Goal: Information Seeking & Learning: Check status

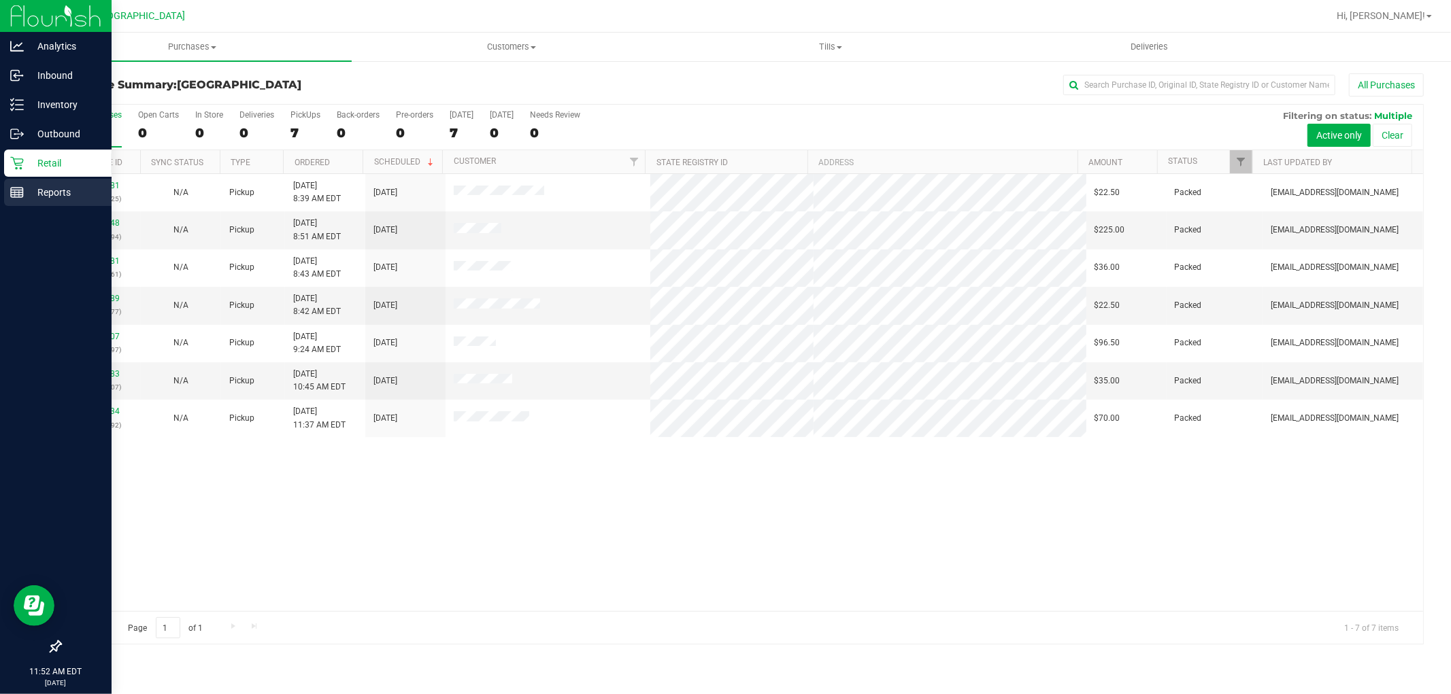
click at [21, 194] on icon at bounding box center [17, 193] width 14 height 14
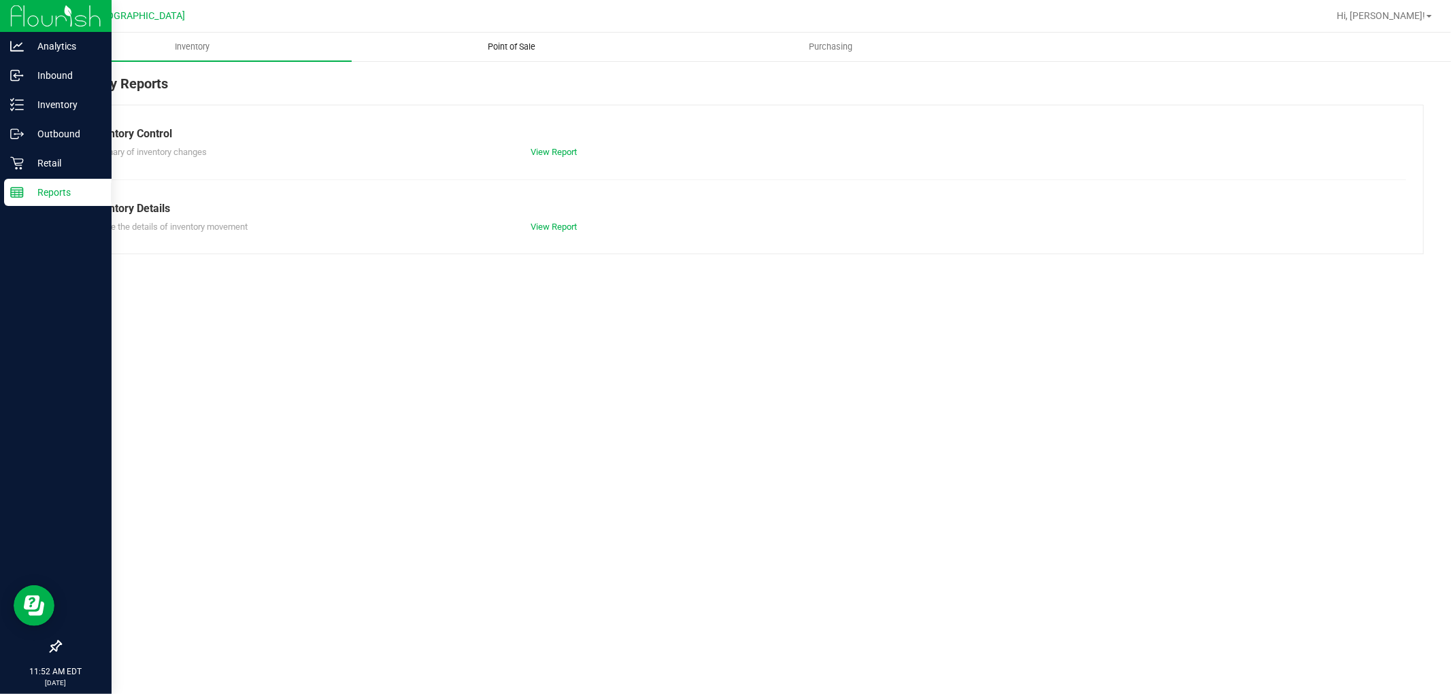
click at [499, 48] on span "Point of Sale" at bounding box center [511, 47] width 84 height 12
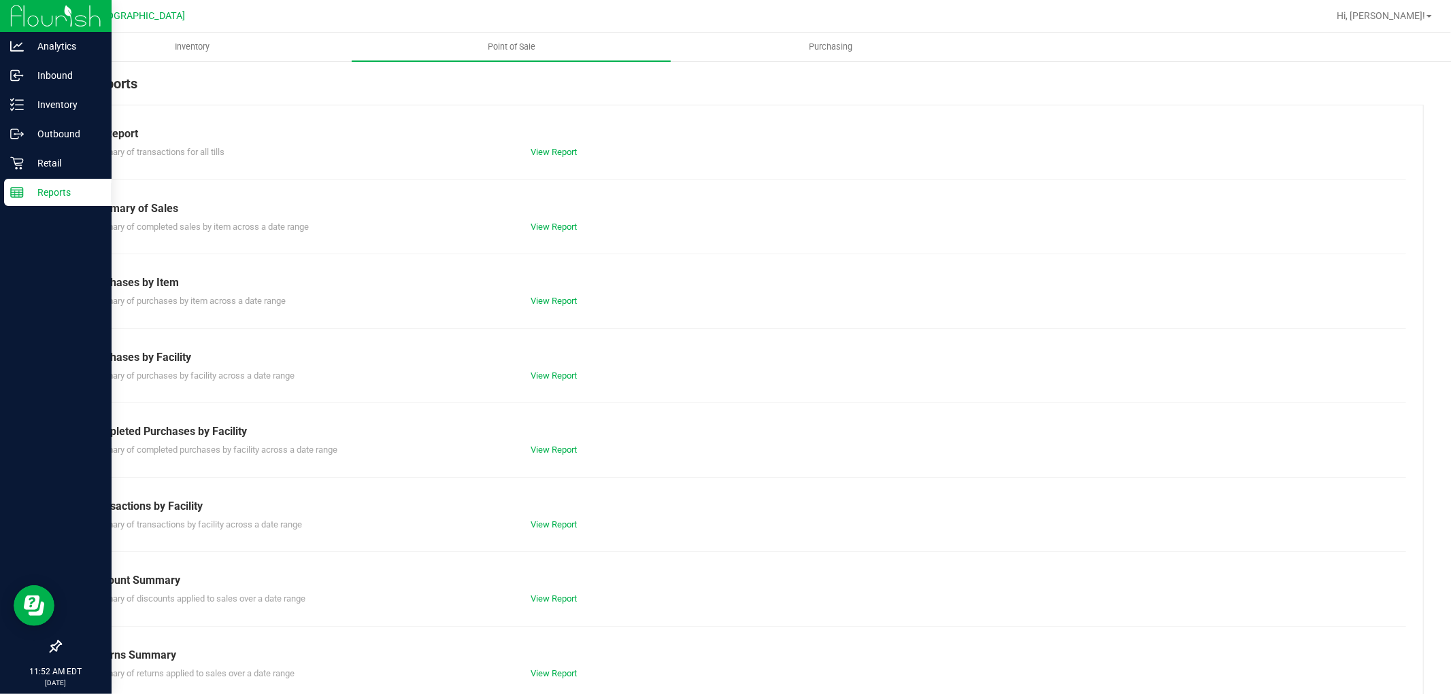
click at [553, 443] on div "Summary of completed purchases by facility across a date range View Report" at bounding box center [742, 448] width 1328 height 17
click at [553, 451] on link "View Report" at bounding box center [554, 450] width 46 height 10
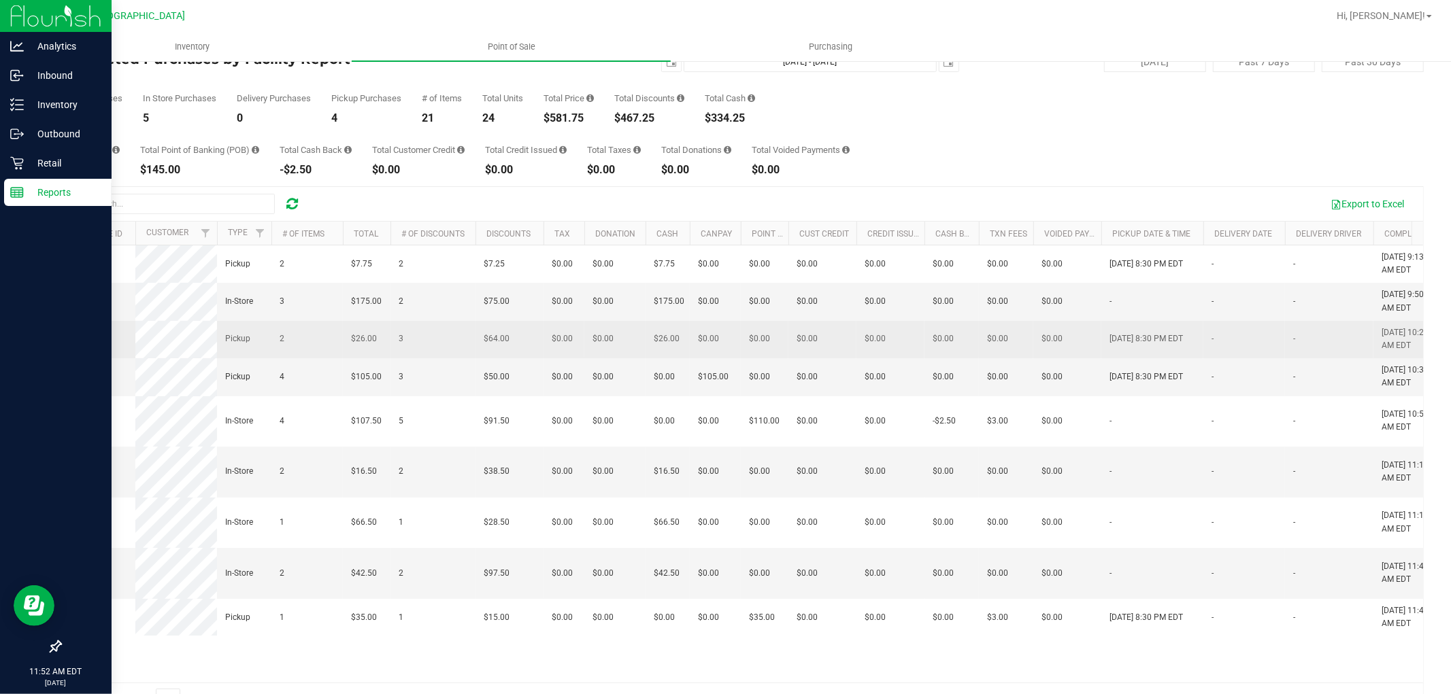
scroll to position [76, 0]
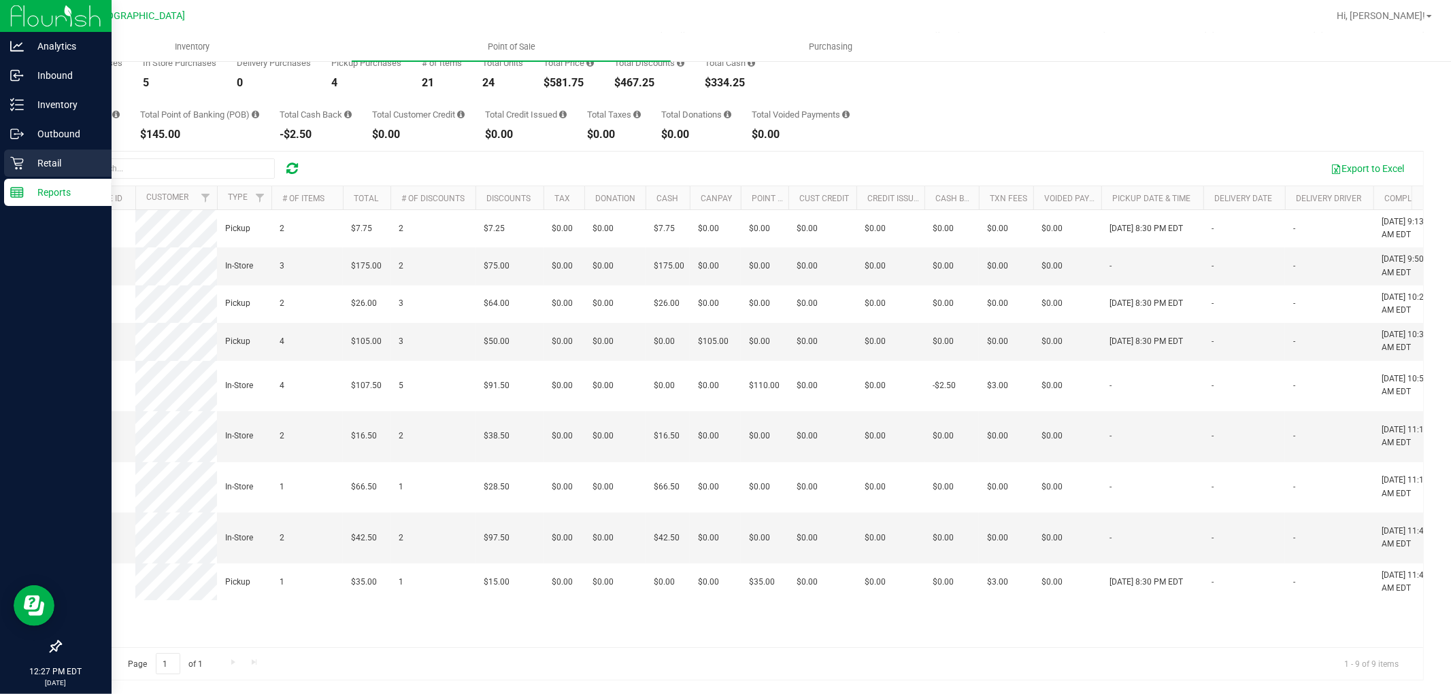
click at [10, 166] on icon at bounding box center [17, 163] width 14 height 14
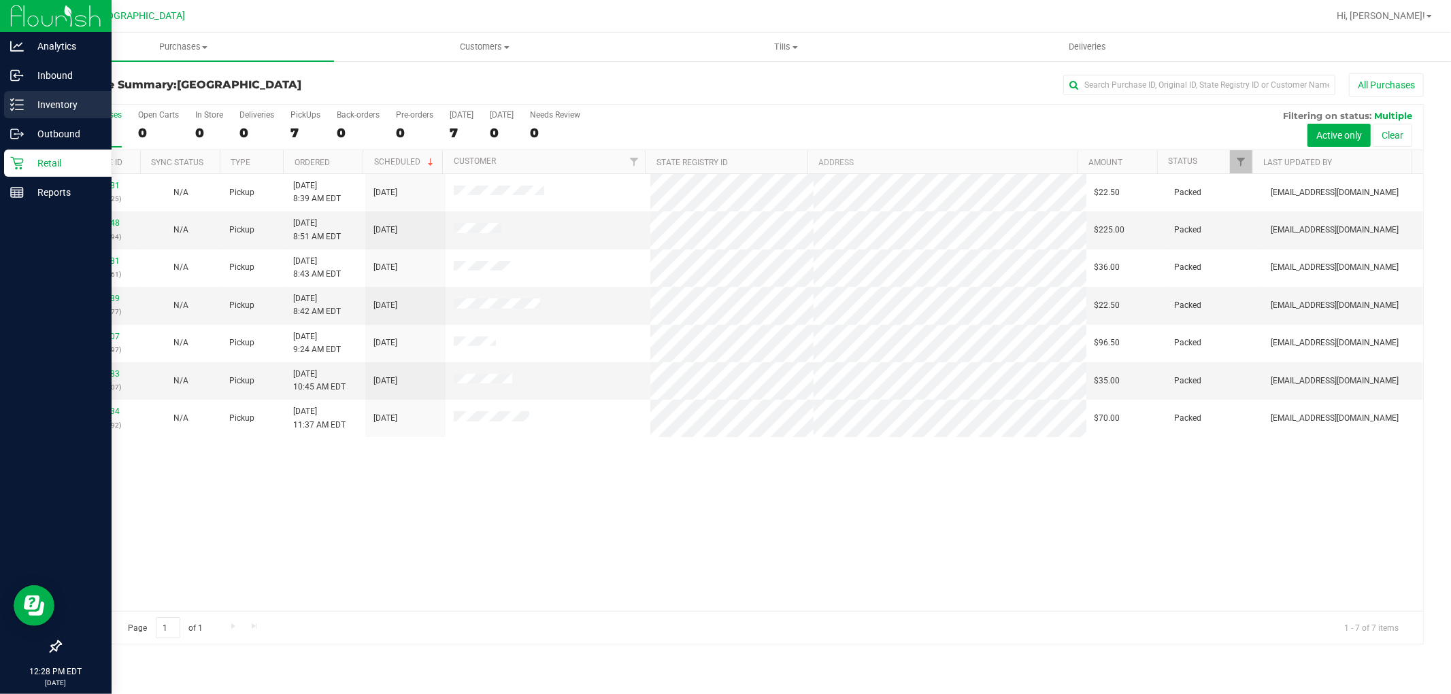
click at [31, 98] on p "Inventory" at bounding box center [65, 105] width 82 height 16
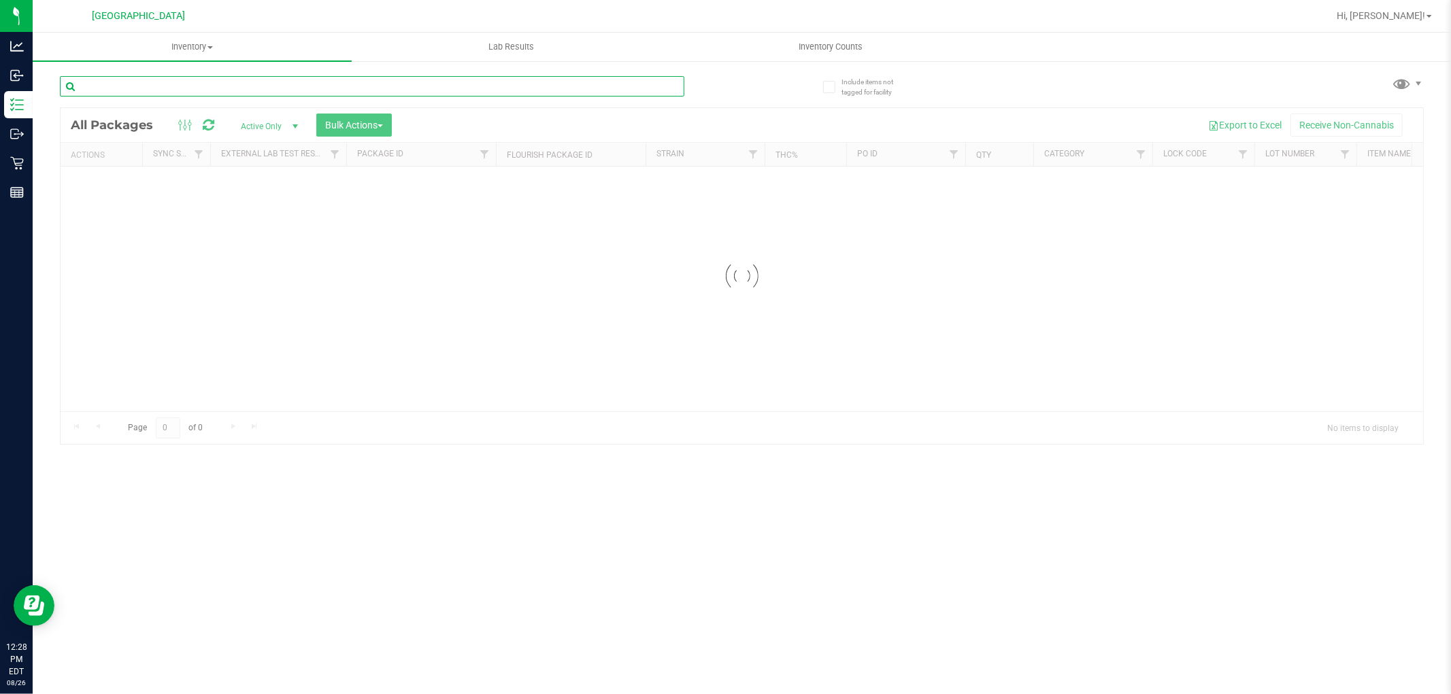
click at [226, 86] on input "text" at bounding box center [372, 86] width 624 height 20
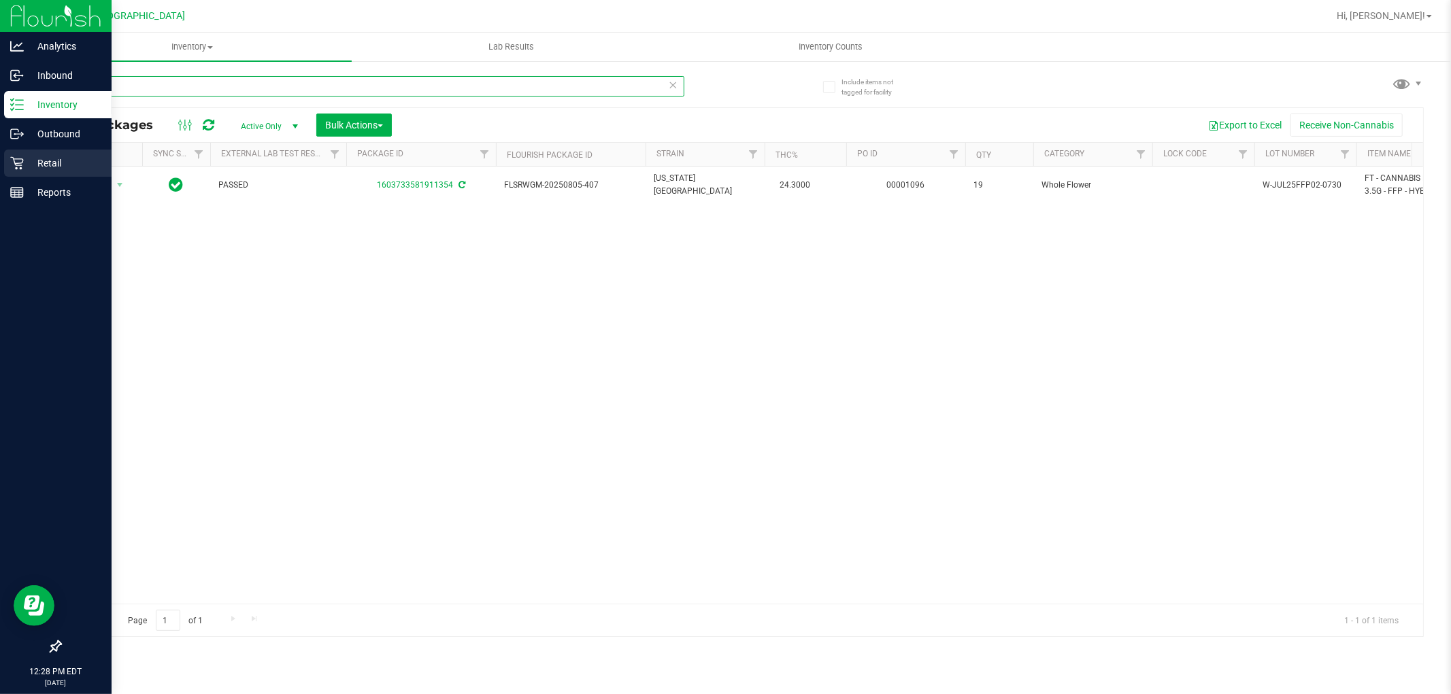
type input "ffp"
click at [19, 164] on icon at bounding box center [17, 163] width 14 height 14
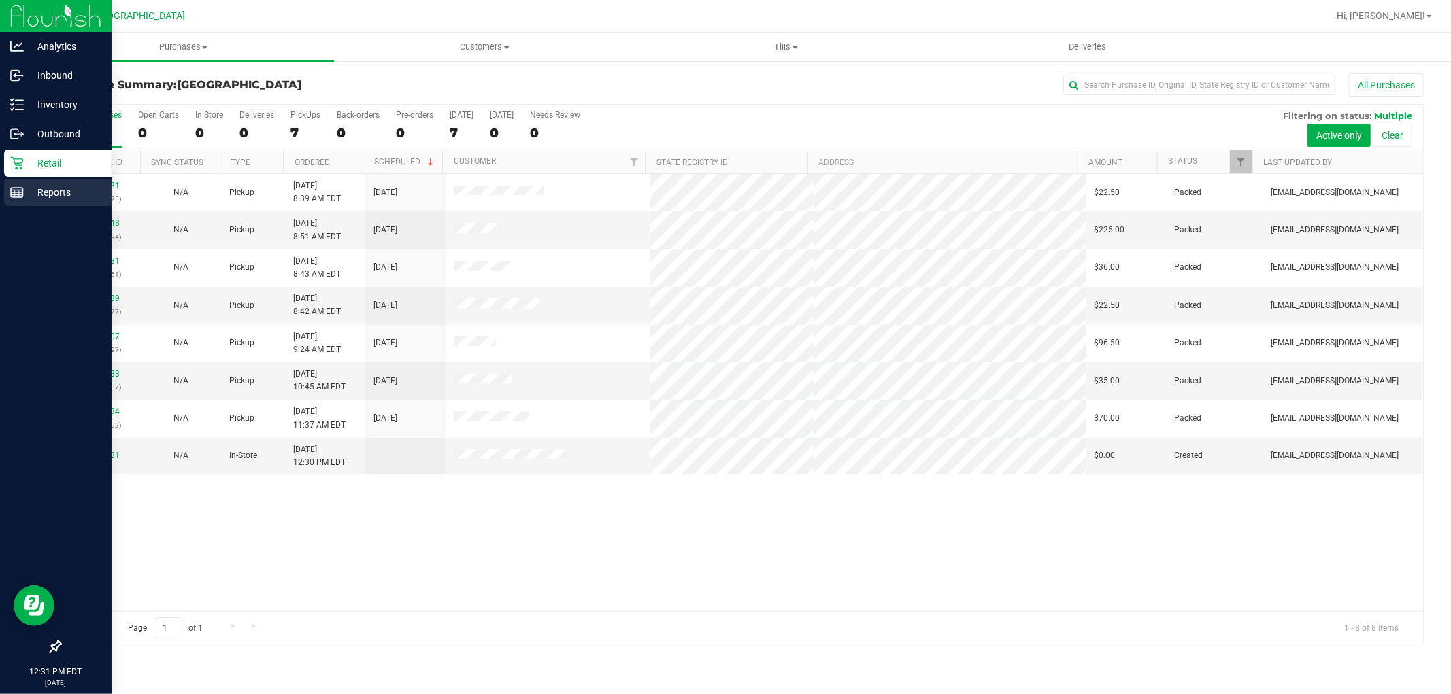
drag, startPoint x: 29, startPoint y: 193, endPoint x: 44, endPoint y: 191, distance: 15.8
click at [29, 193] on p "Reports" at bounding box center [65, 192] width 82 height 16
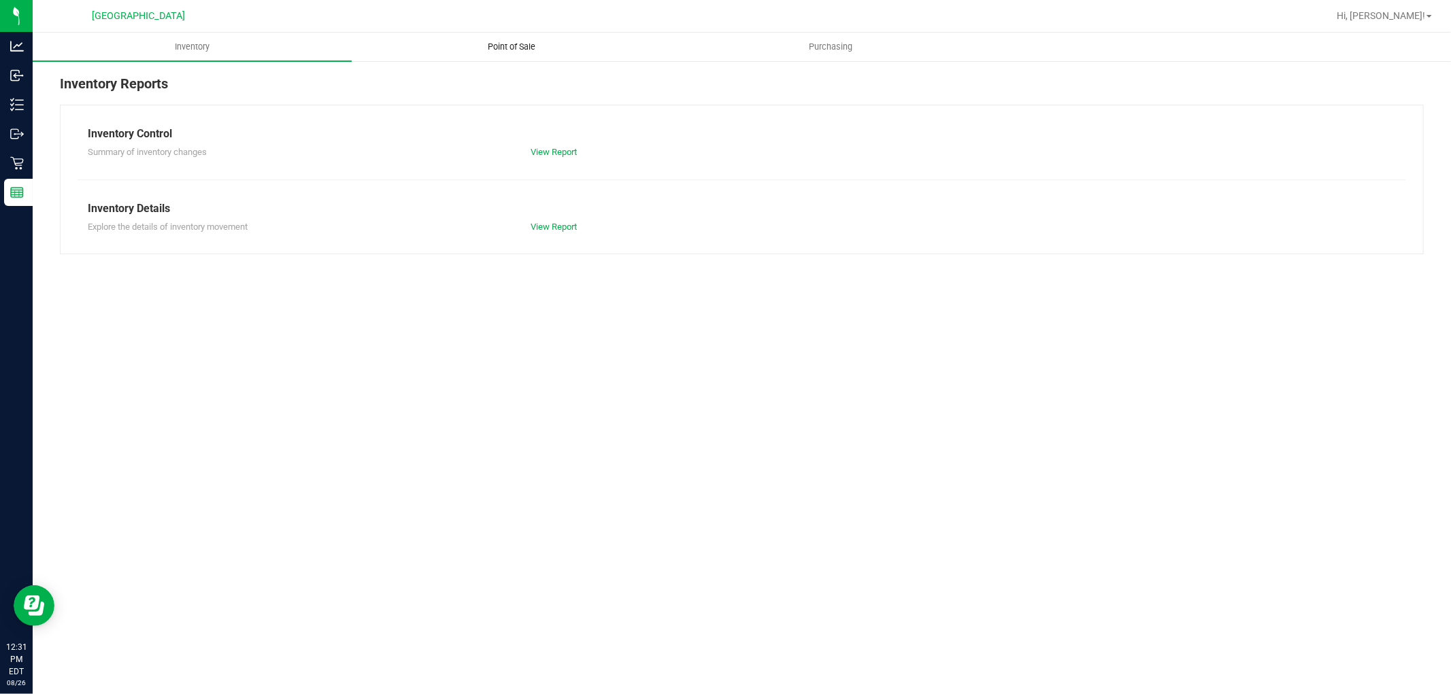
click at [492, 46] on span "Point of Sale" at bounding box center [511, 47] width 84 height 12
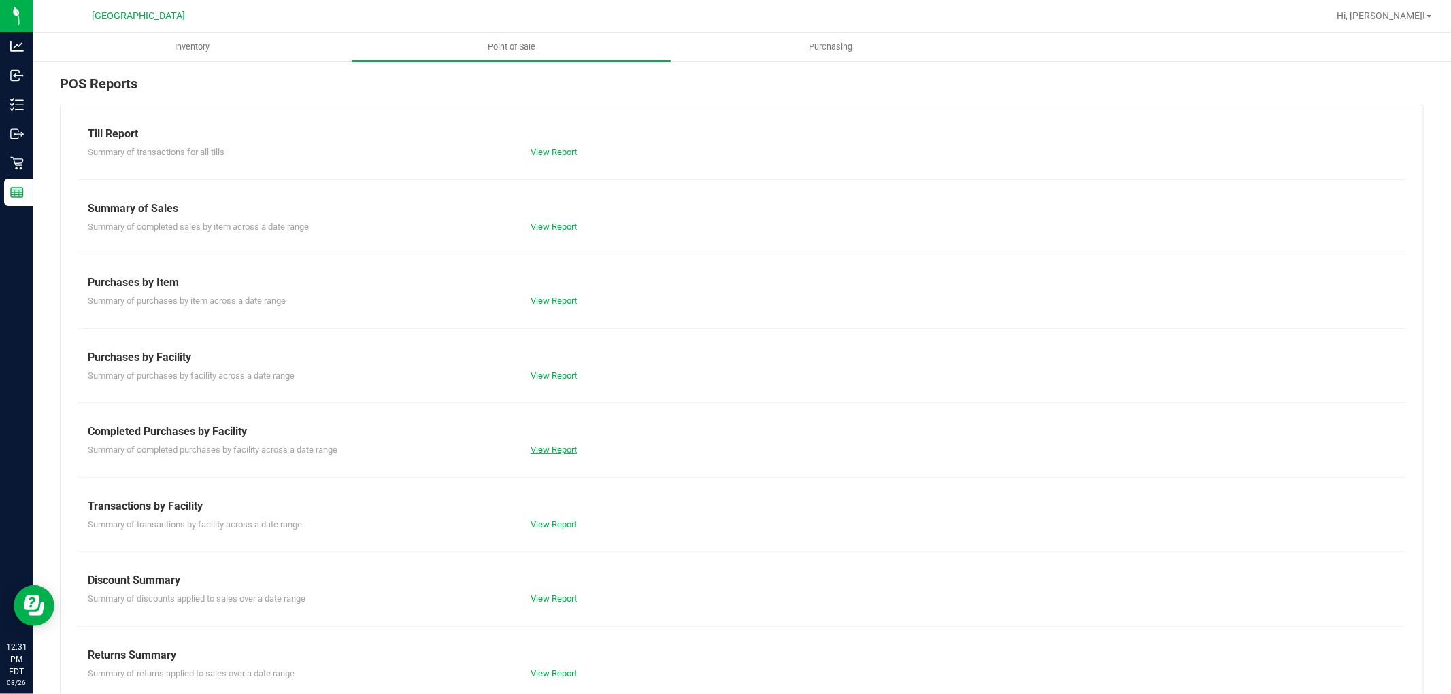
click at [550, 449] on link "View Report" at bounding box center [554, 450] width 46 height 10
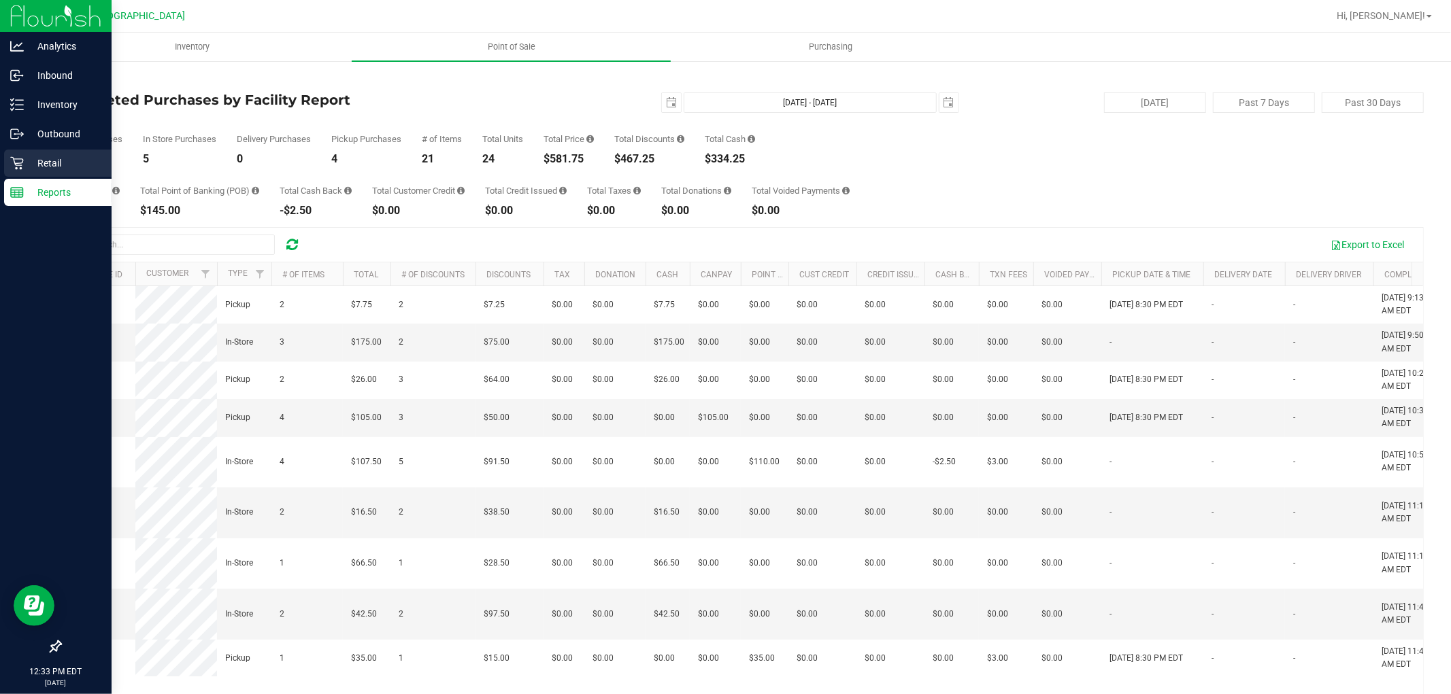
click at [30, 160] on p "Retail" at bounding box center [65, 163] width 82 height 16
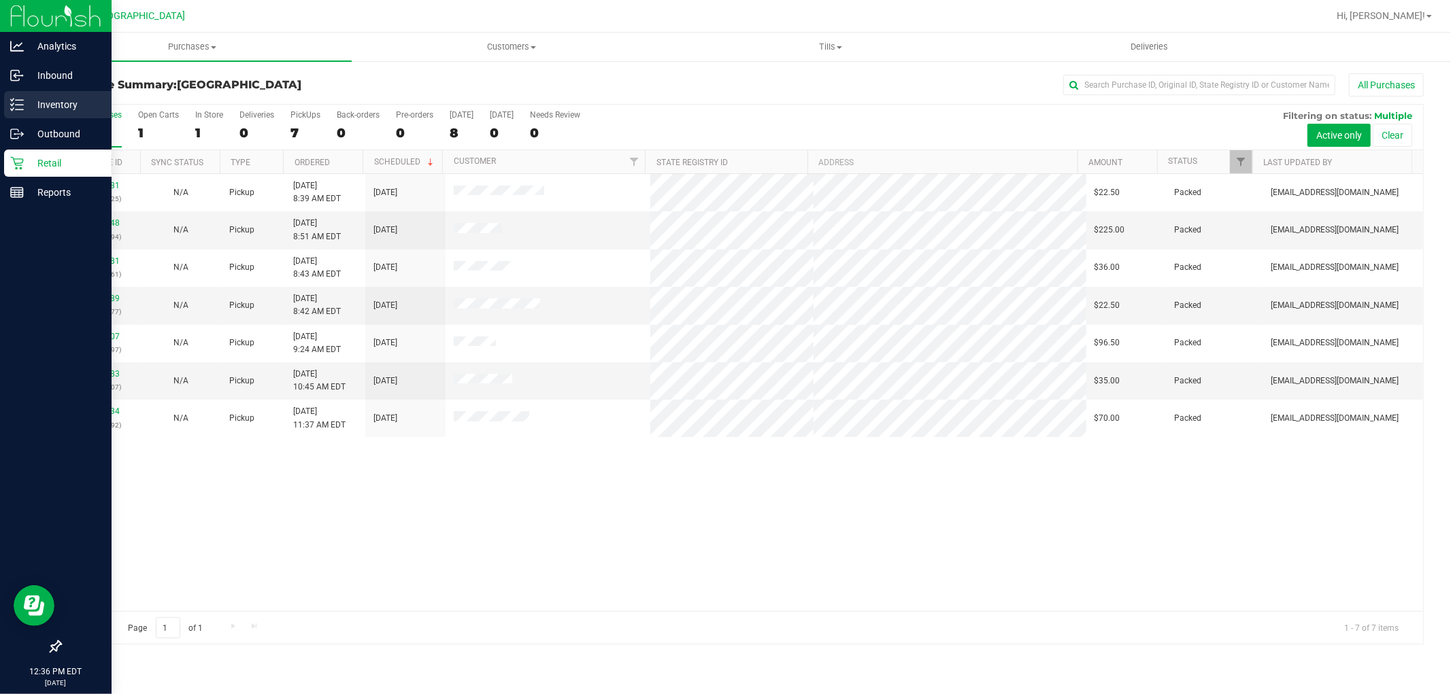
click at [24, 101] on p "Inventory" at bounding box center [65, 105] width 82 height 16
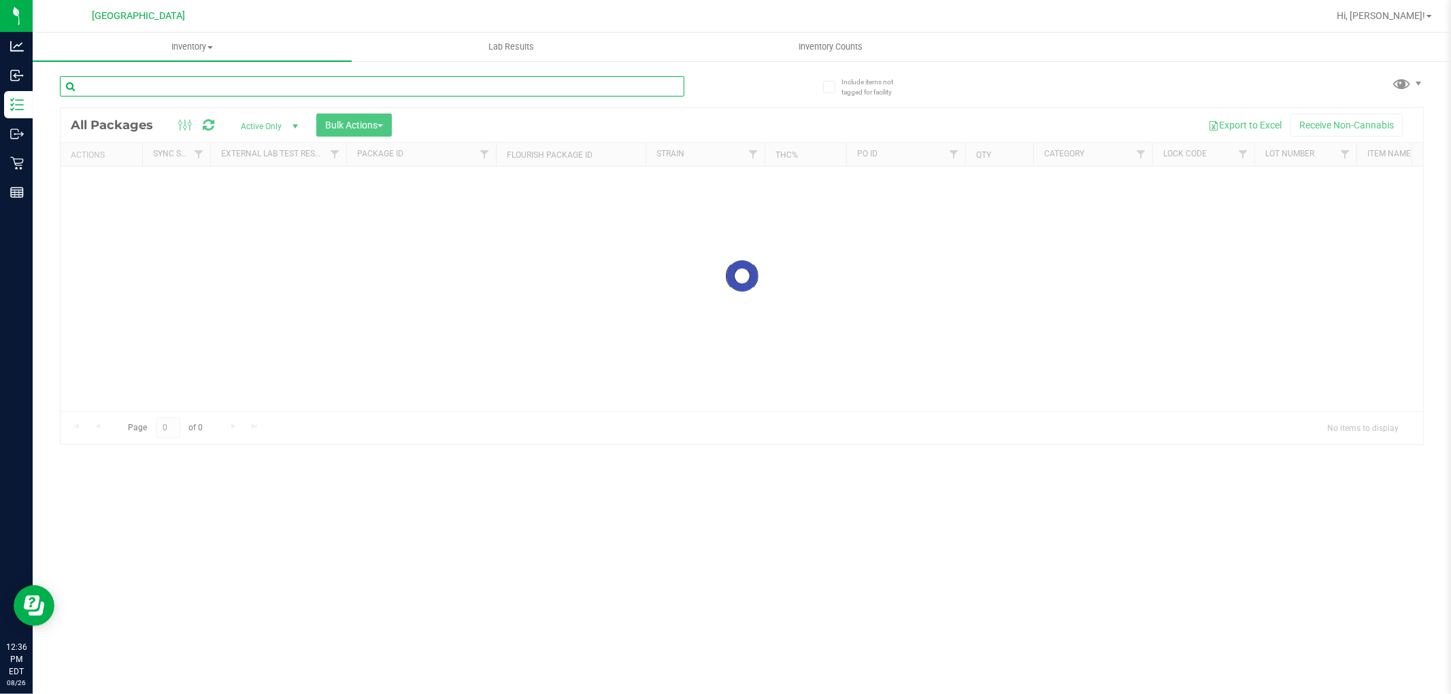
click at [220, 86] on input "text" at bounding box center [372, 86] width 624 height 20
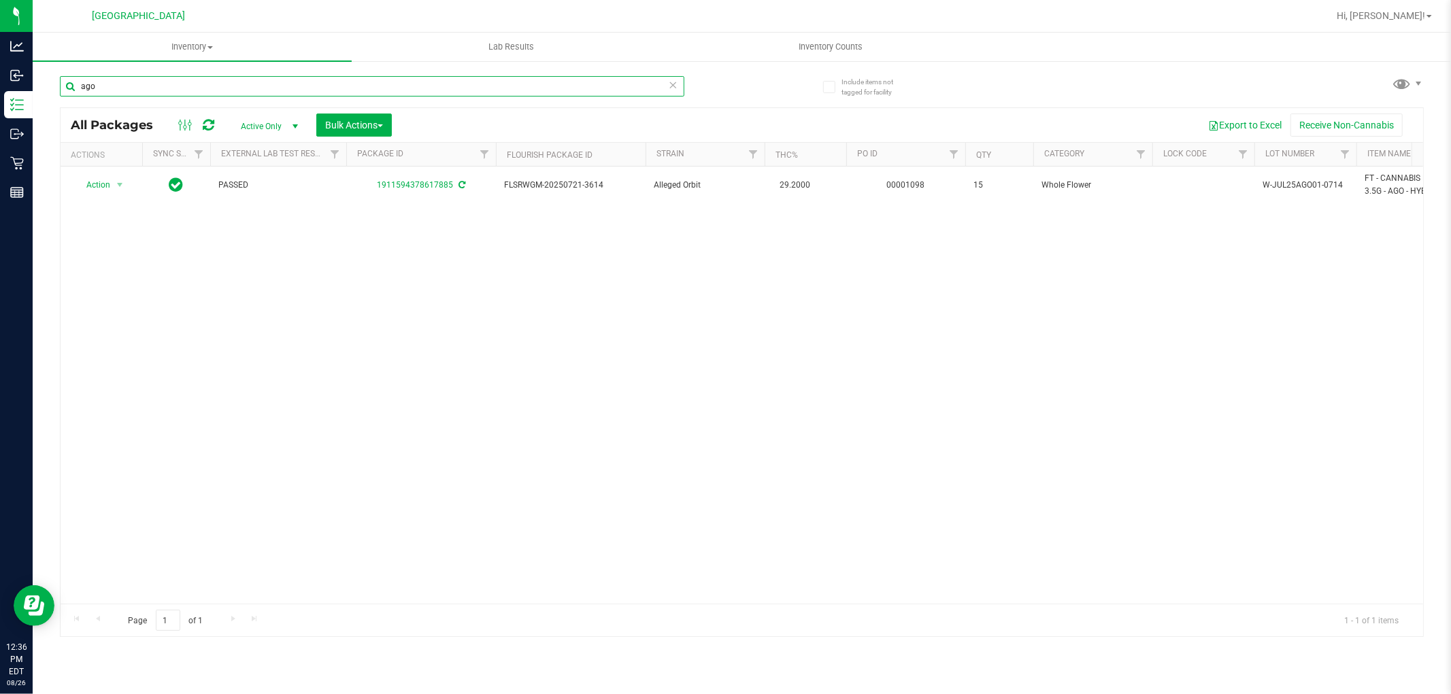
click at [221, 86] on input "ago" at bounding box center [372, 86] width 624 height 20
type input "g41"
click at [221, 86] on input "g41" at bounding box center [372, 86] width 624 height 20
click at [222, 88] on input "g41" at bounding box center [372, 86] width 624 height 20
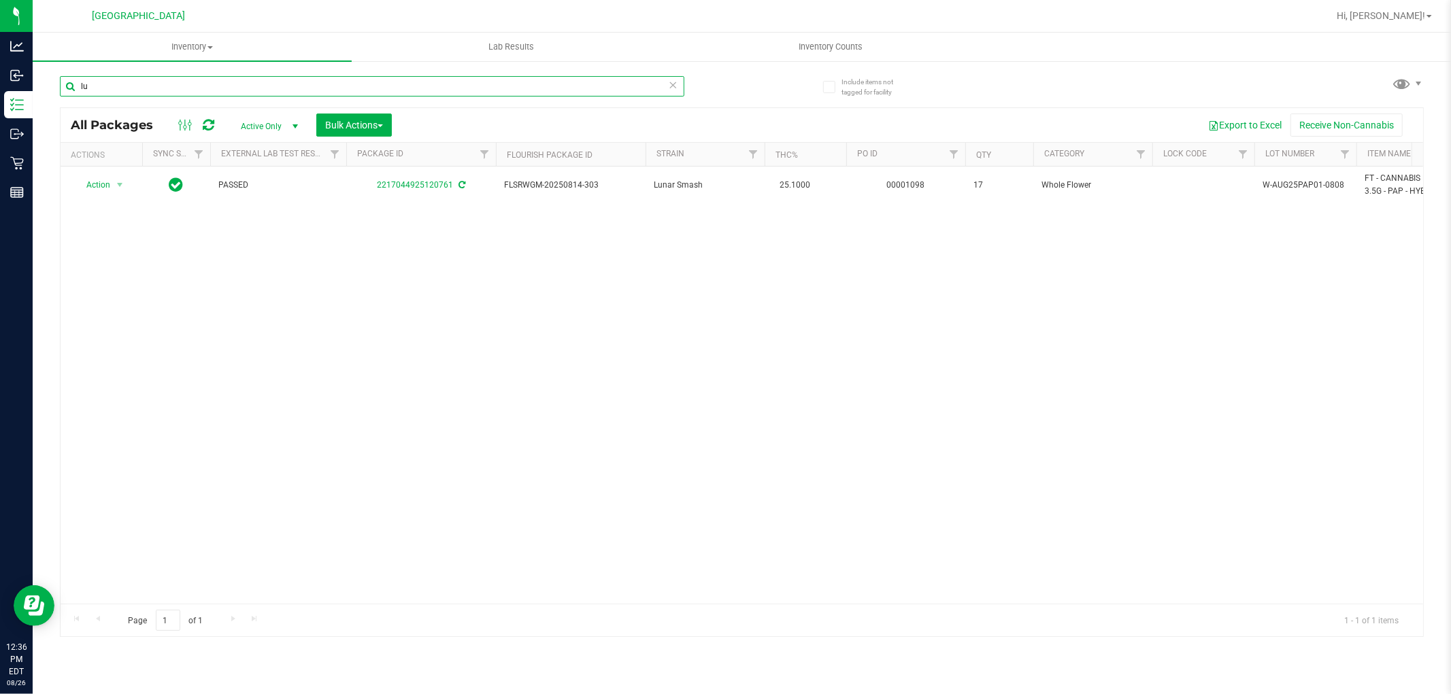
type input "l"
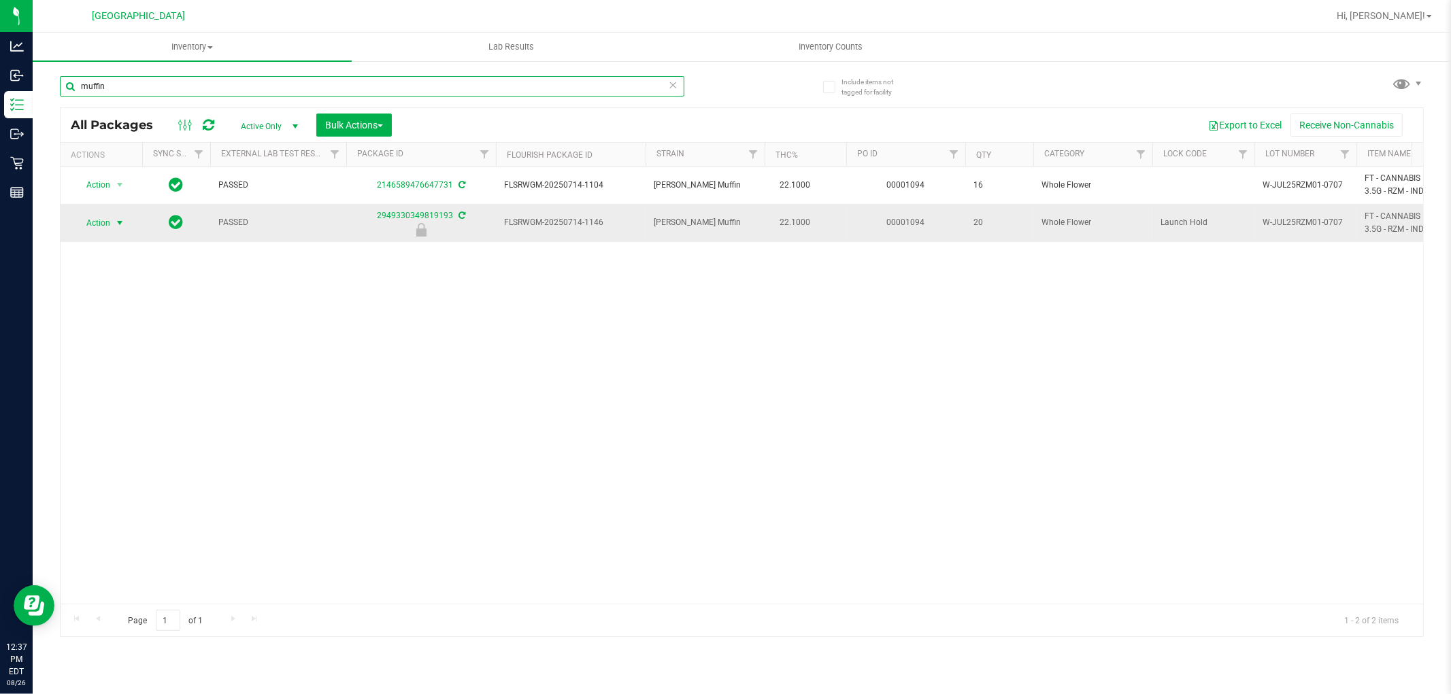
type input "muffin"
click at [102, 218] on span "Action" at bounding box center [92, 223] width 37 height 19
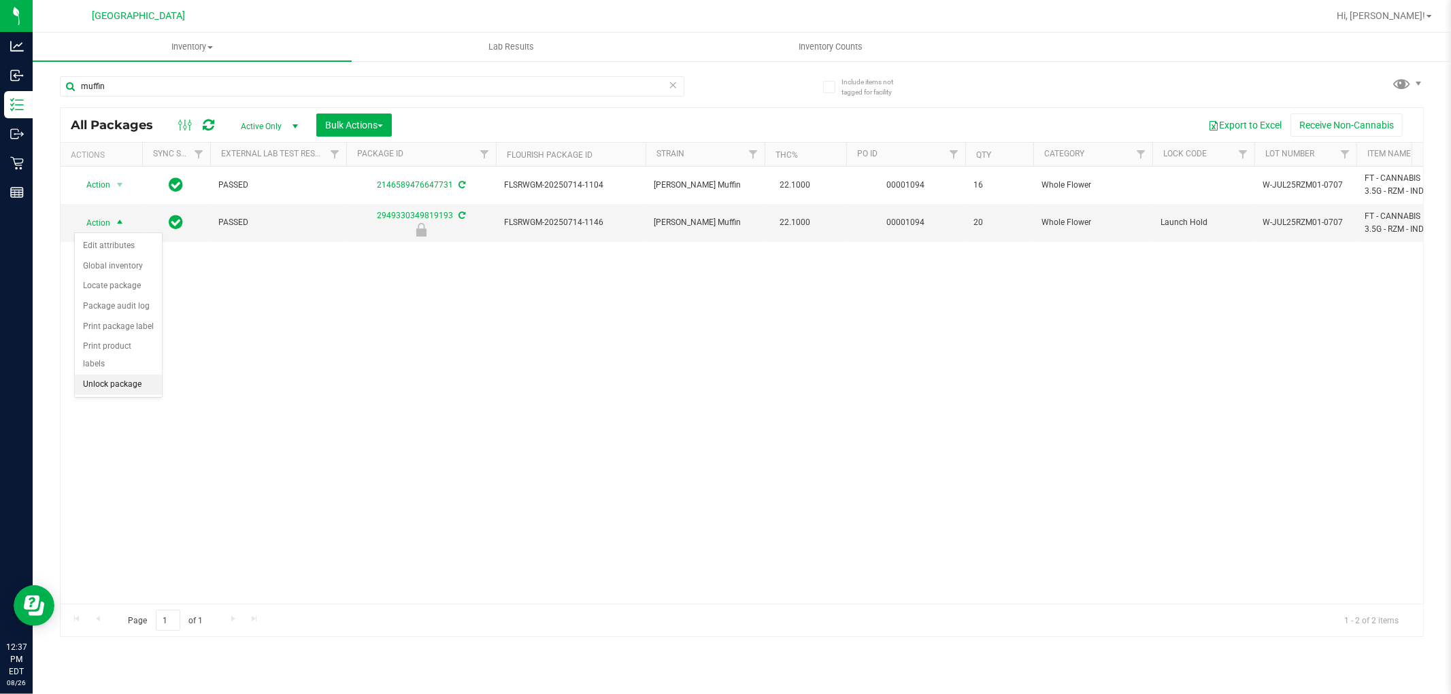
click at [111, 382] on li "Unlock package" at bounding box center [118, 385] width 87 height 20
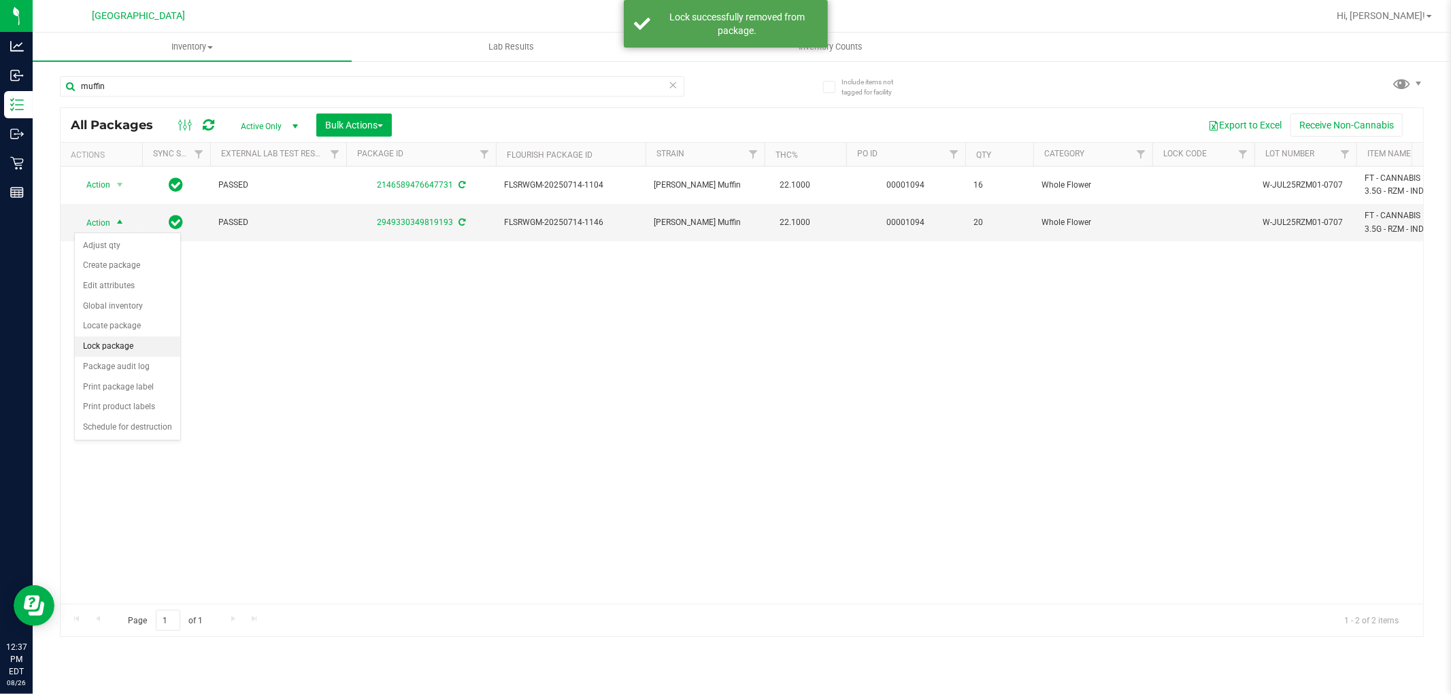
click at [118, 350] on li "Lock package" at bounding box center [127, 347] width 105 height 20
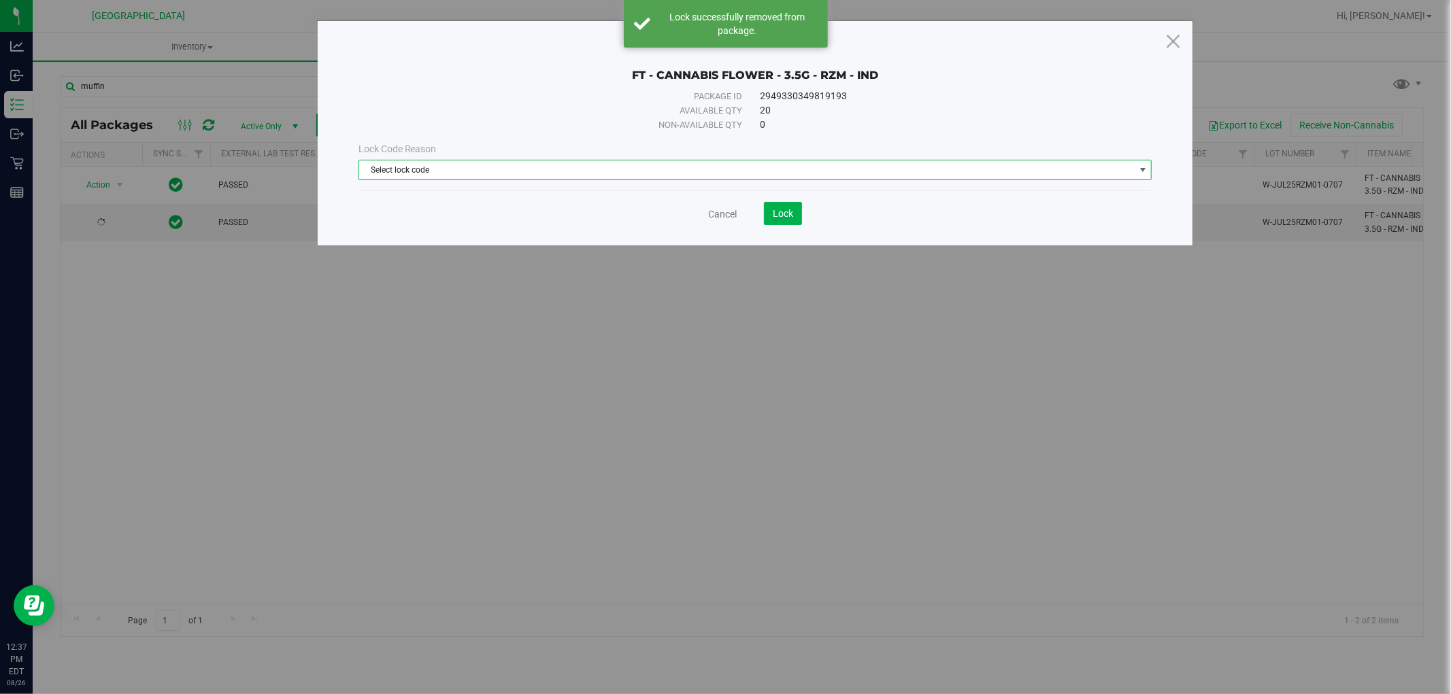
click at [469, 167] on span "Select lock code" at bounding box center [746, 170] width 775 height 19
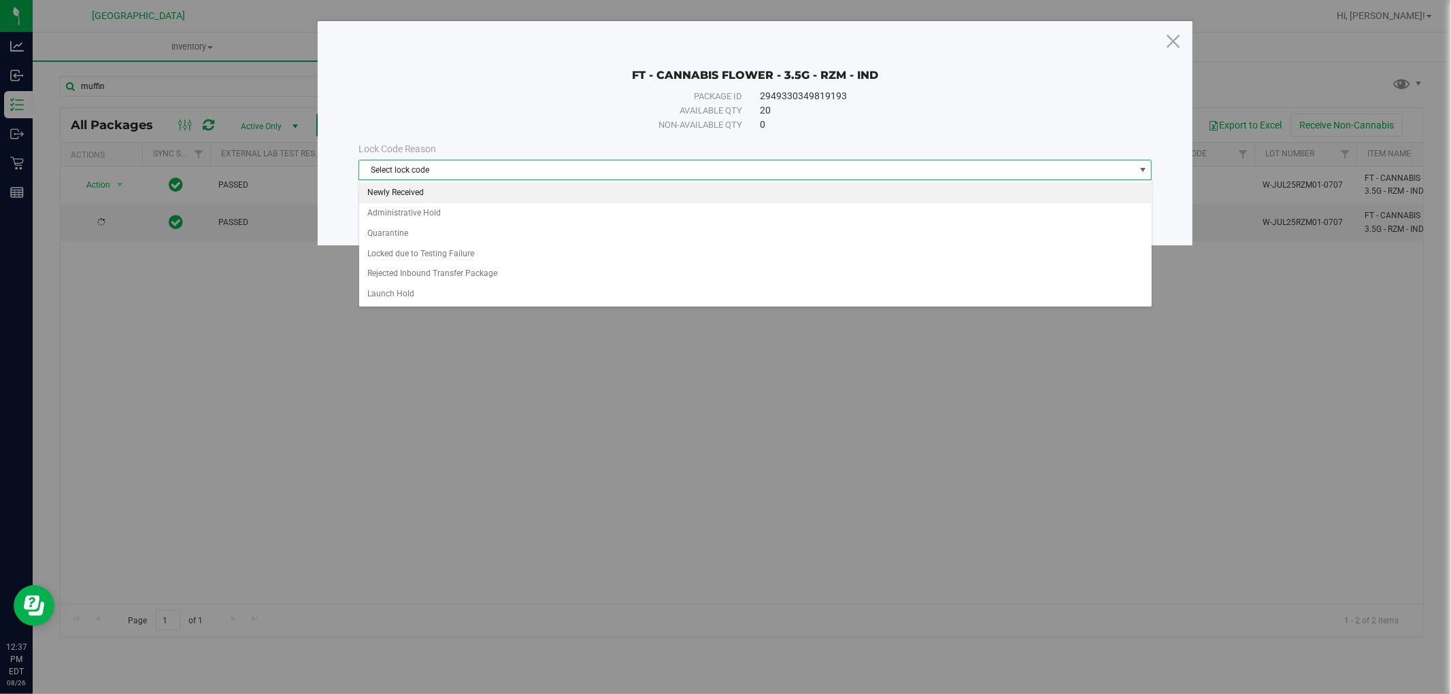
drag, startPoint x: 405, startPoint y: 193, endPoint x: 413, endPoint y: 192, distance: 7.6
click at [406, 192] on li "Newly Received" at bounding box center [755, 193] width 792 height 20
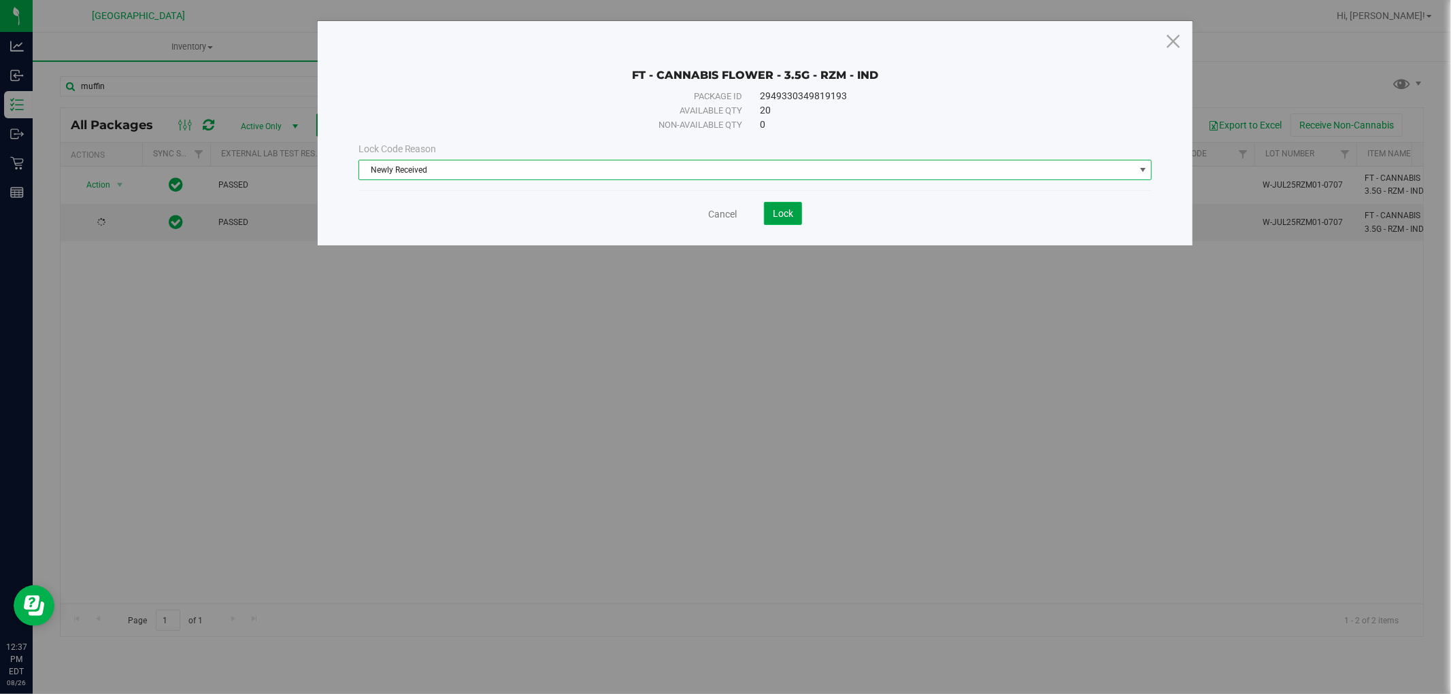
click at [773, 221] on button "Lock" at bounding box center [783, 213] width 38 height 23
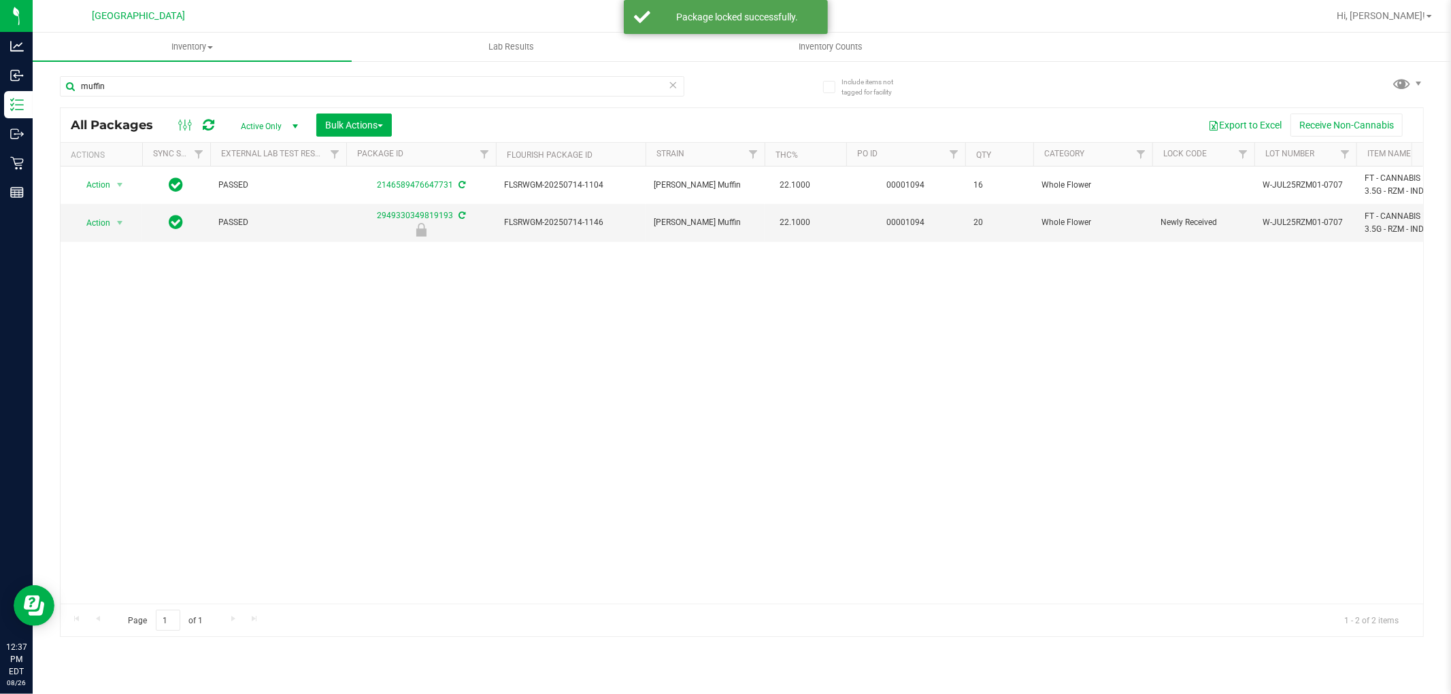
click at [674, 86] on icon at bounding box center [674, 84] width 10 height 16
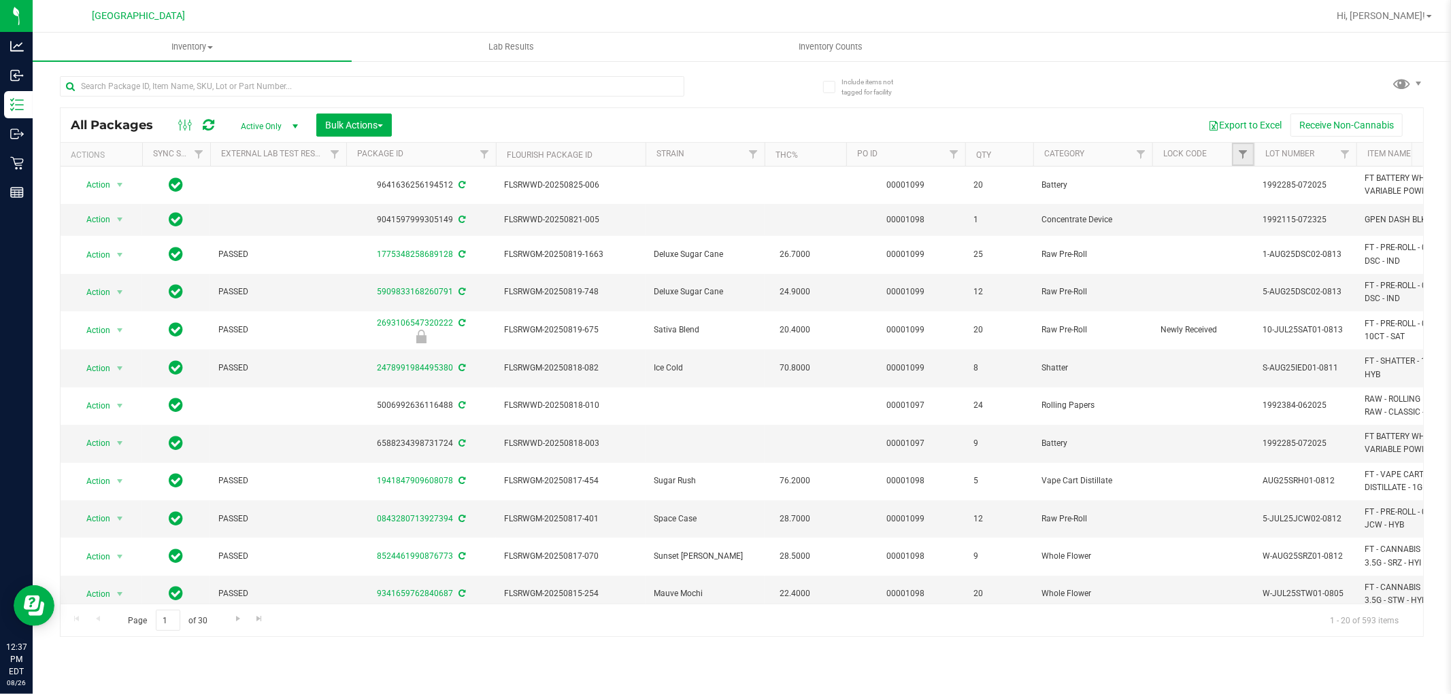
click at [1248, 151] on link "Filter" at bounding box center [1243, 154] width 22 height 23
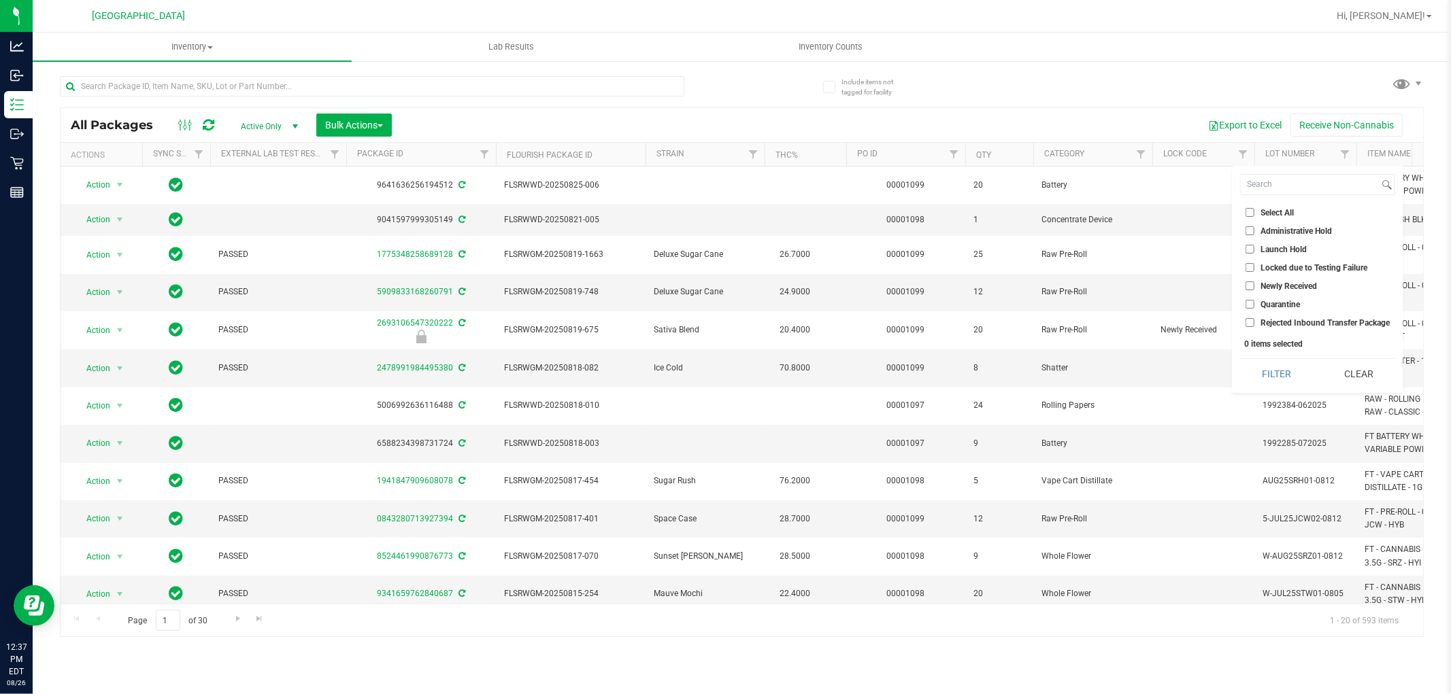
click at [1249, 248] on input "Launch Hold" at bounding box center [1249, 249] width 9 height 9
checkbox input "true"
click at [1262, 369] on button "Filter" at bounding box center [1276, 374] width 73 height 30
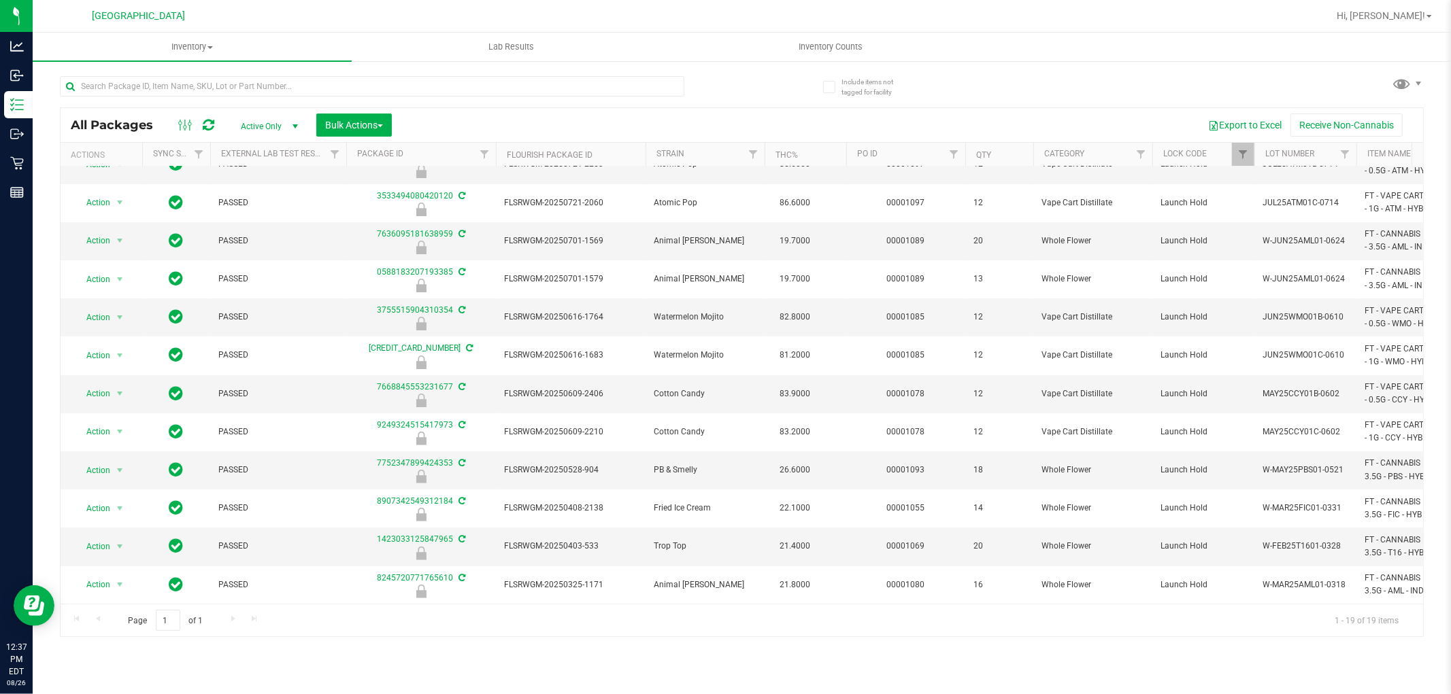
scroll to position [0, 22]
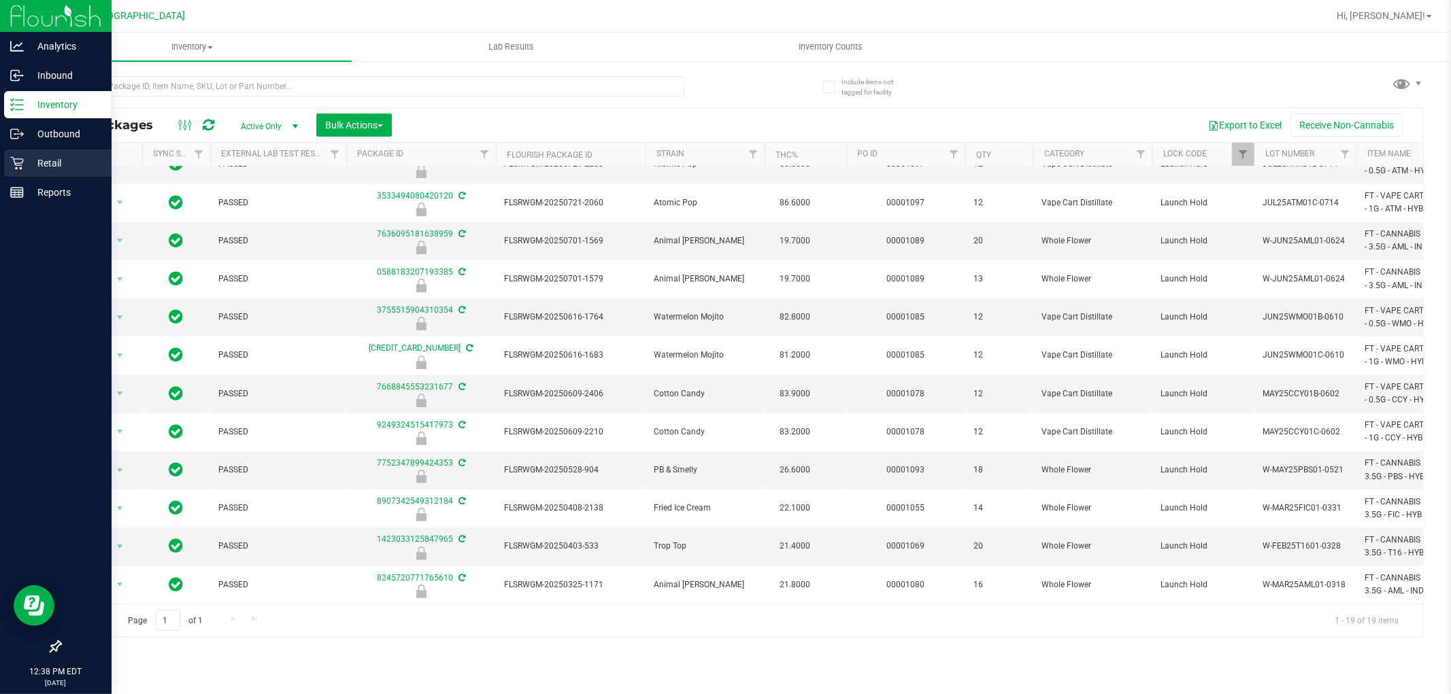
click at [44, 173] on div "Retail" at bounding box center [57, 163] width 107 height 27
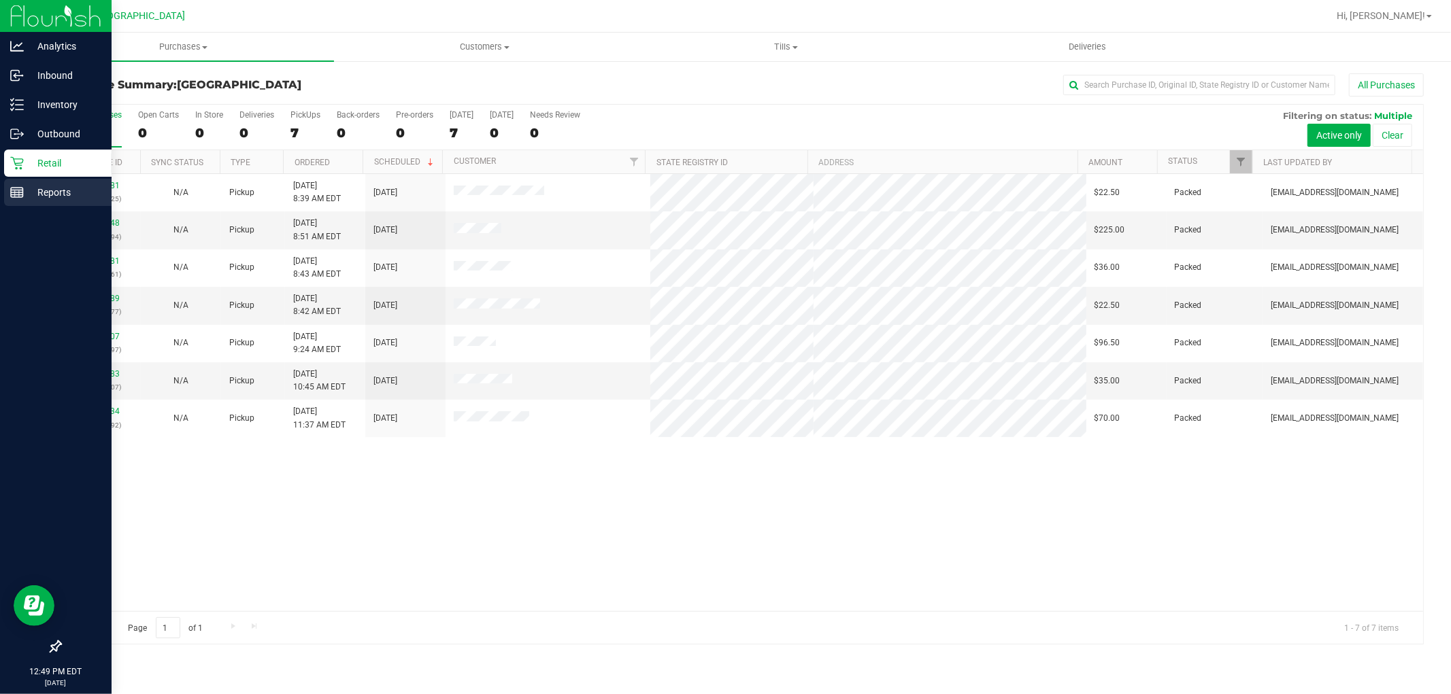
click at [14, 190] on line at bounding box center [17, 190] width 12 height 0
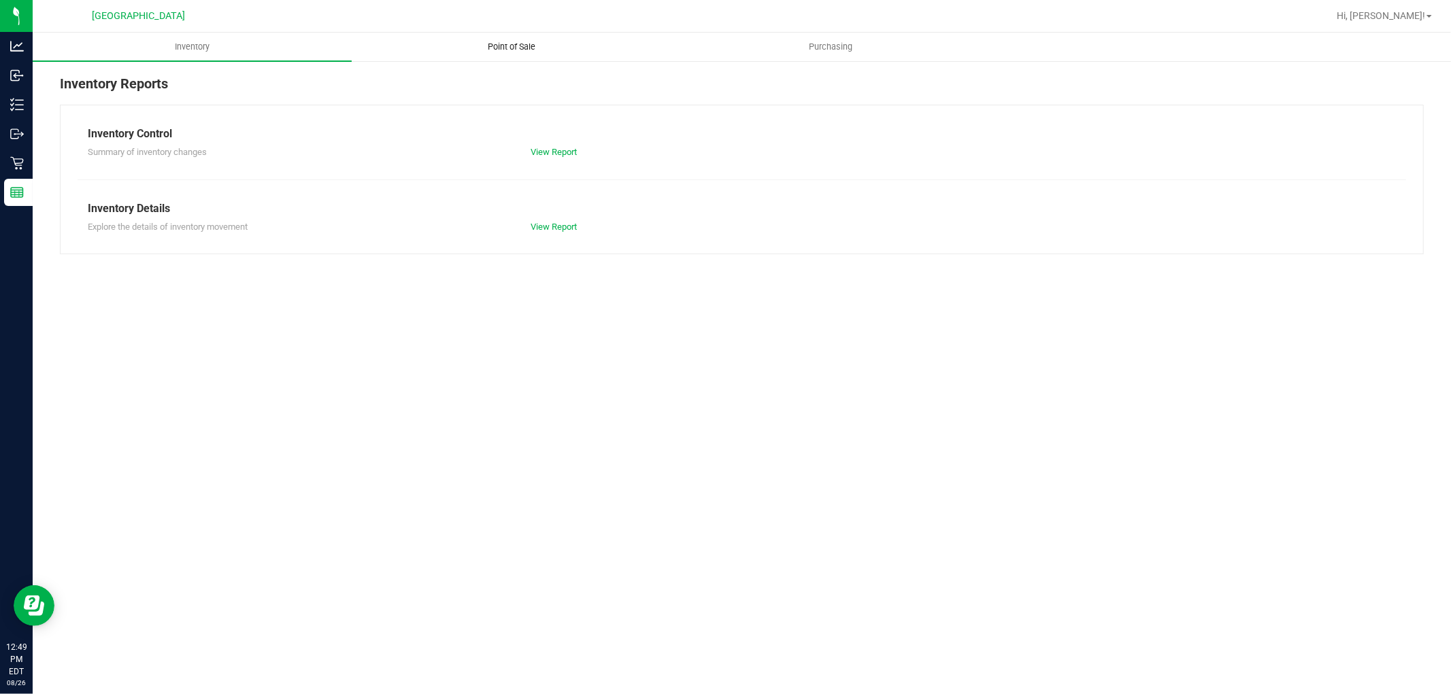
click at [490, 49] on span "Point of Sale" at bounding box center [511, 47] width 84 height 12
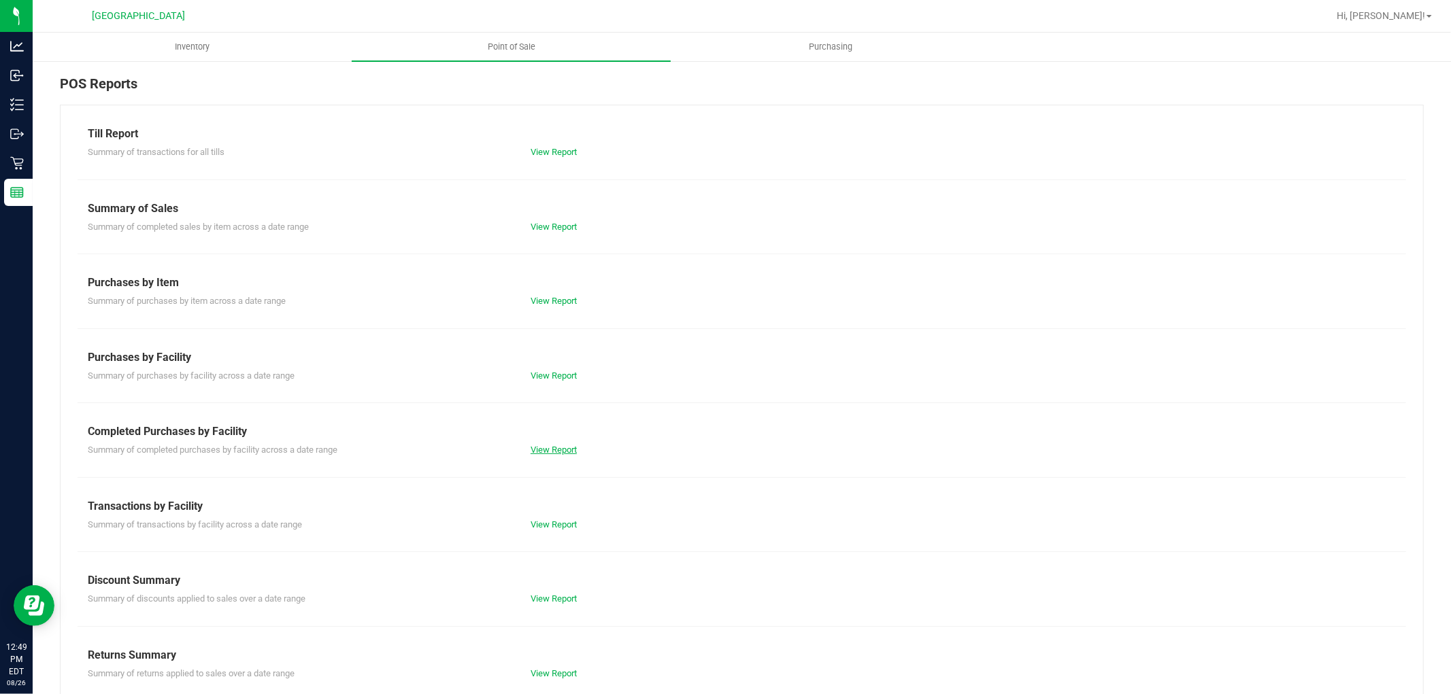
click at [554, 448] on link "View Report" at bounding box center [554, 450] width 46 height 10
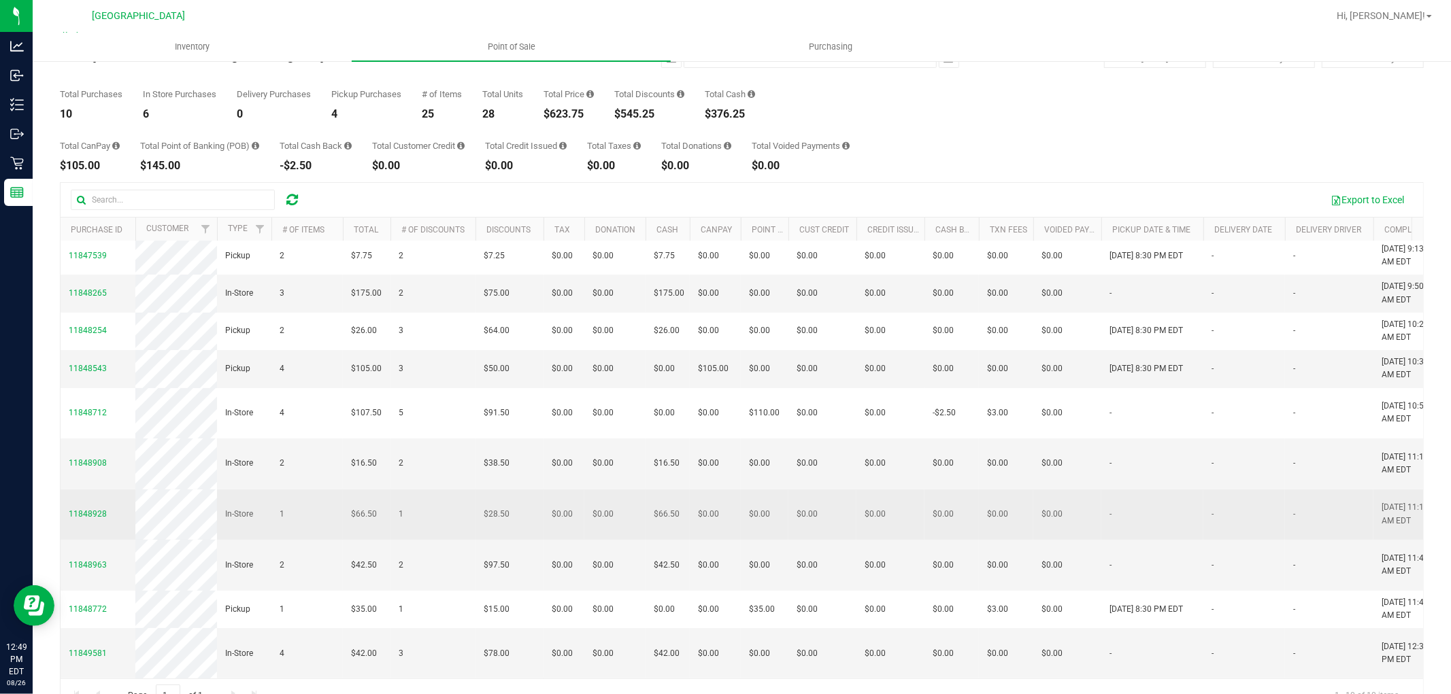
scroll to position [76, 0]
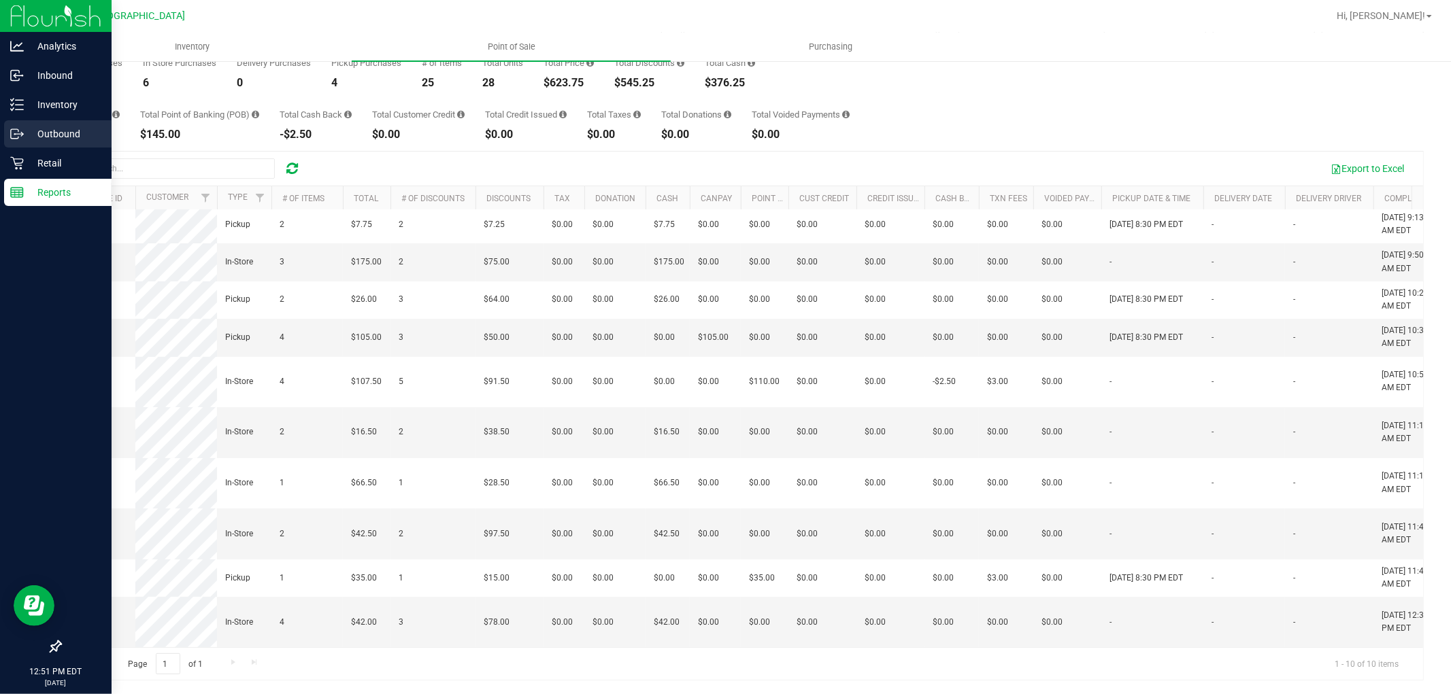
click at [29, 141] on p "Outbound" at bounding box center [65, 134] width 82 height 16
click at [30, 161] on p "Retail" at bounding box center [65, 163] width 82 height 16
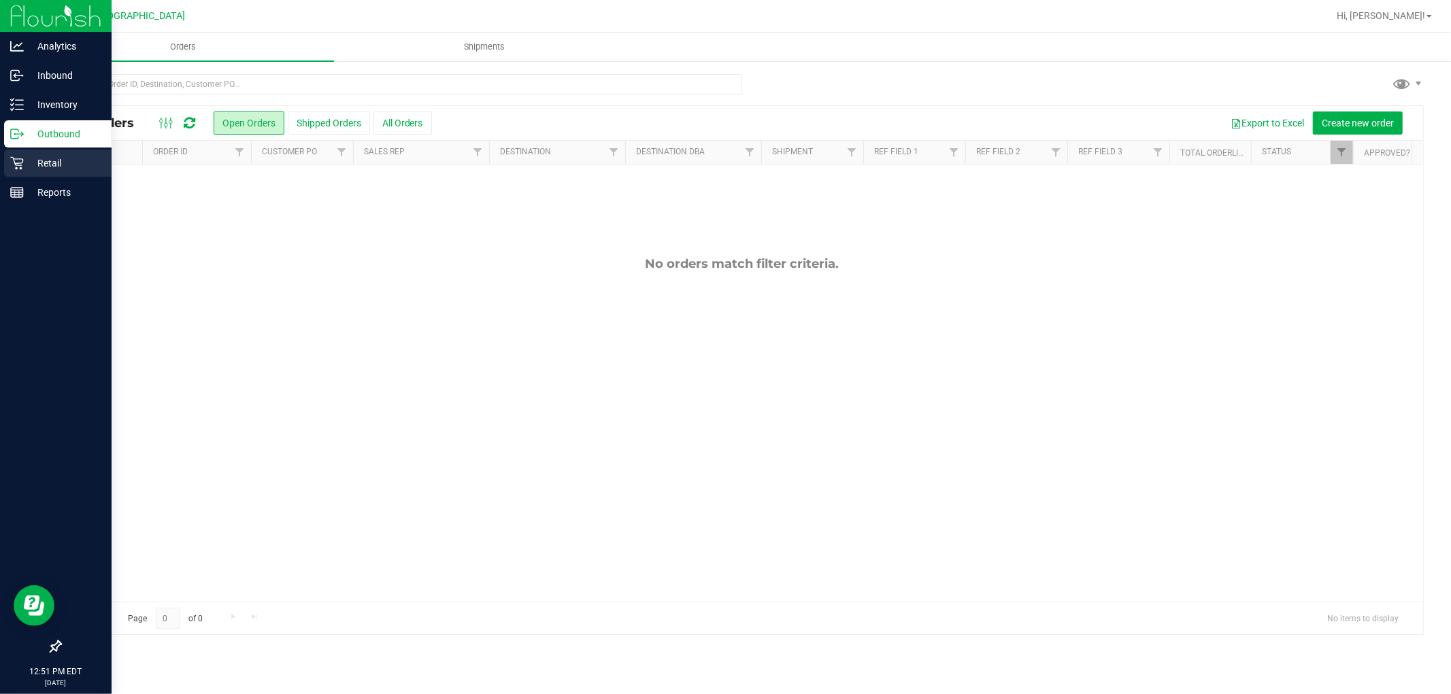
click at [38, 157] on p "Retail" at bounding box center [65, 163] width 82 height 16
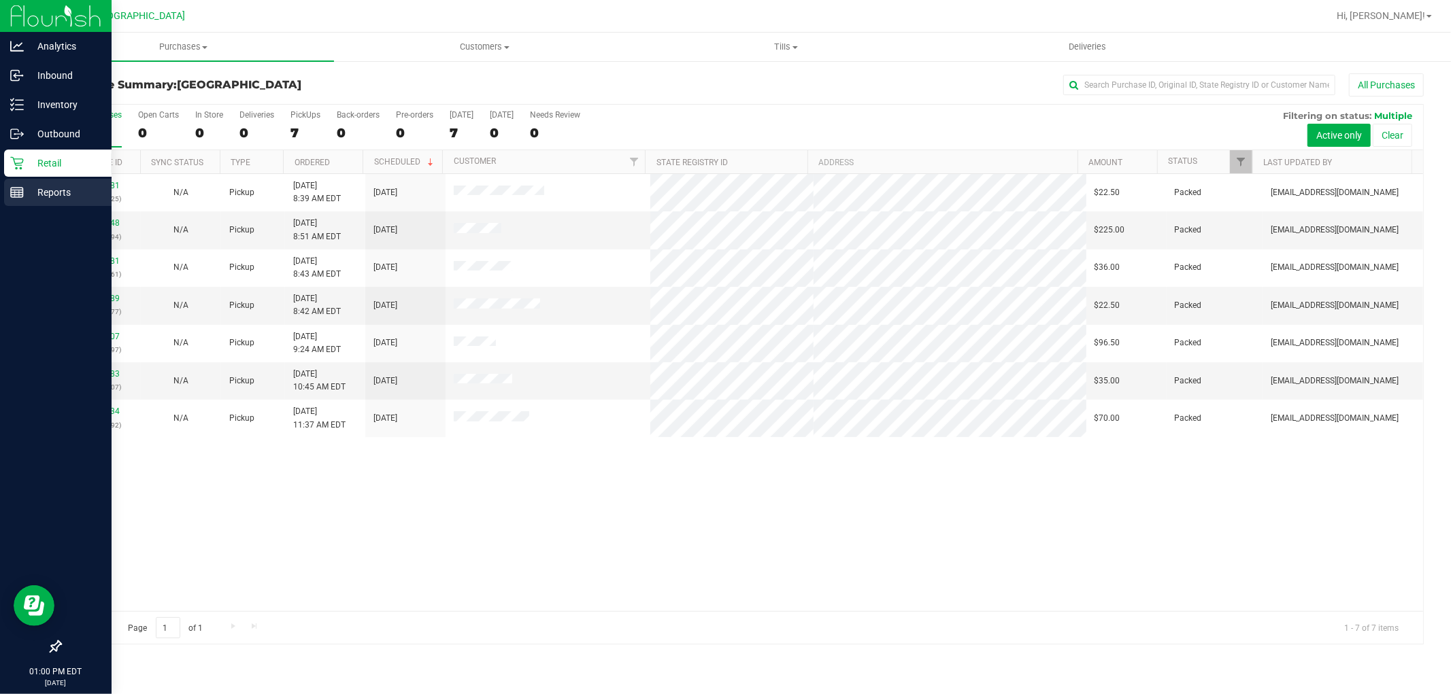
click at [14, 195] on icon at bounding box center [17, 193] width 14 height 14
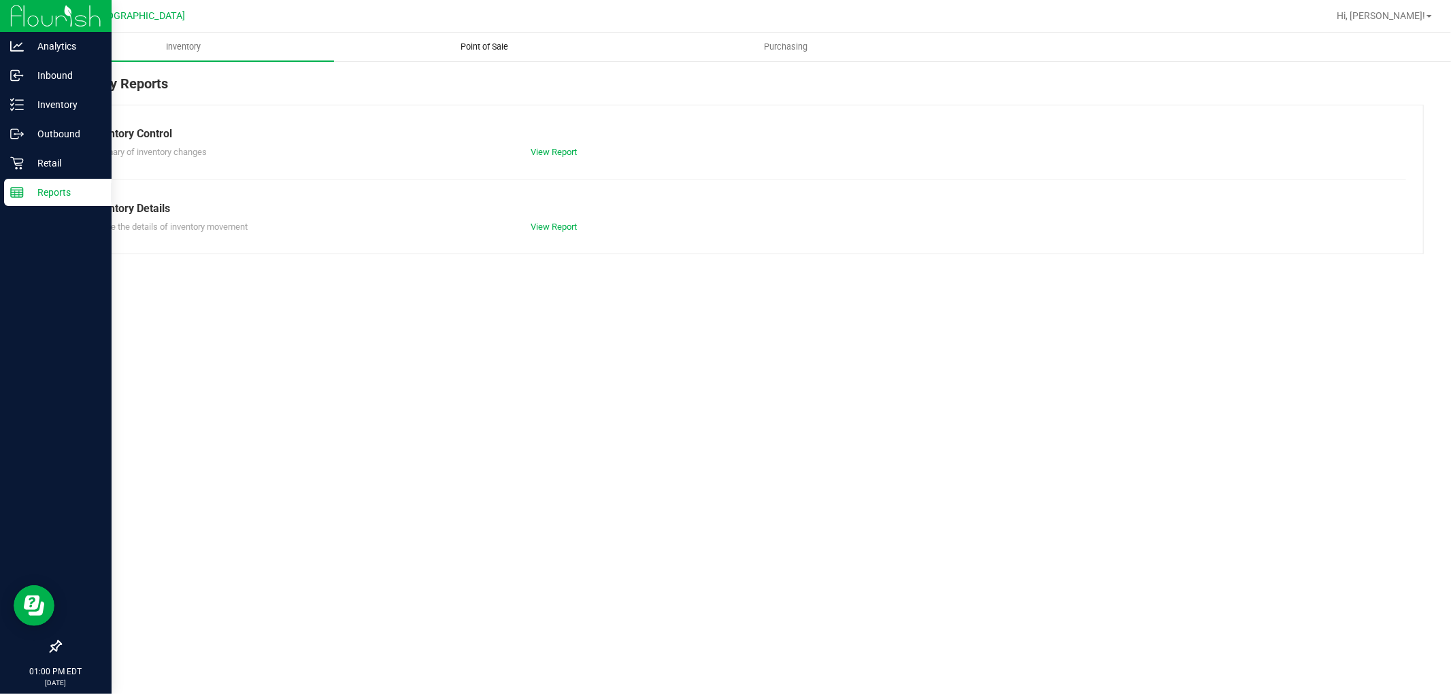
click at [498, 50] on span "Point of Sale" at bounding box center [485, 47] width 84 height 12
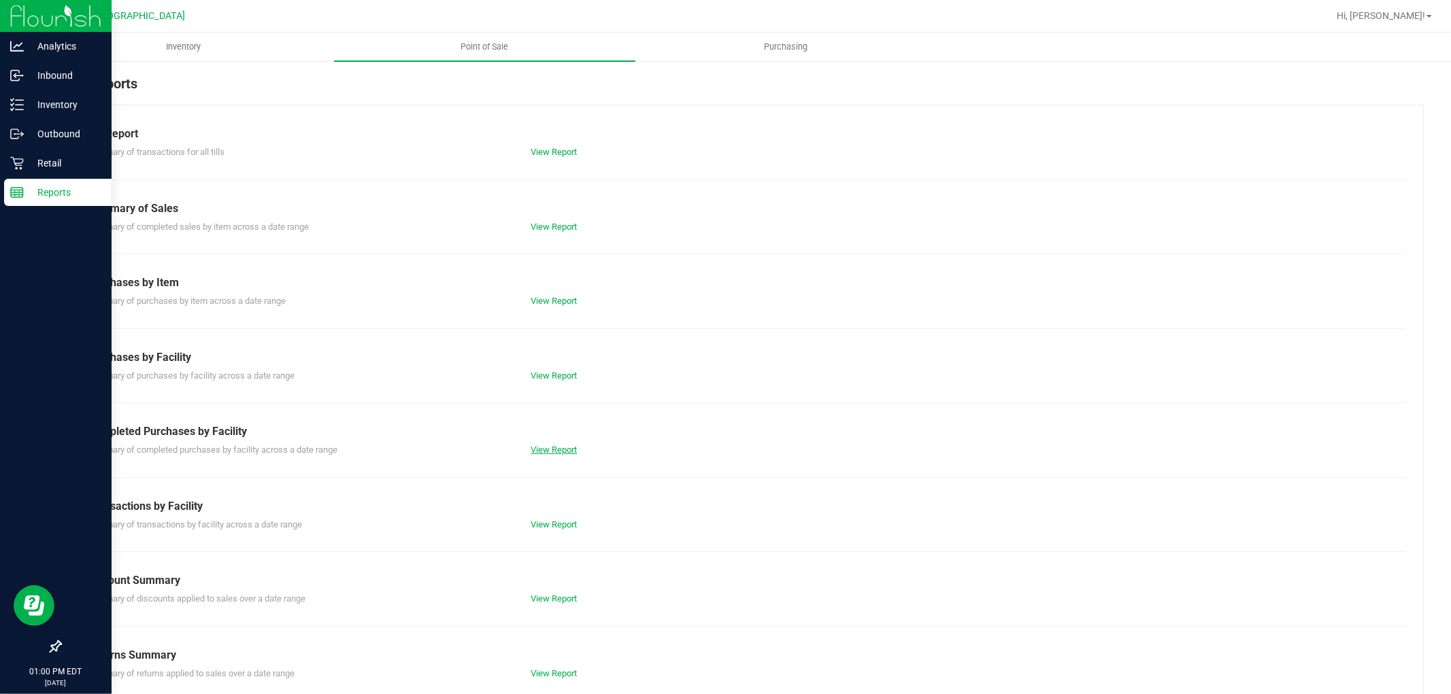
click at [548, 452] on link "View Report" at bounding box center [554, 450] width 46 height 10
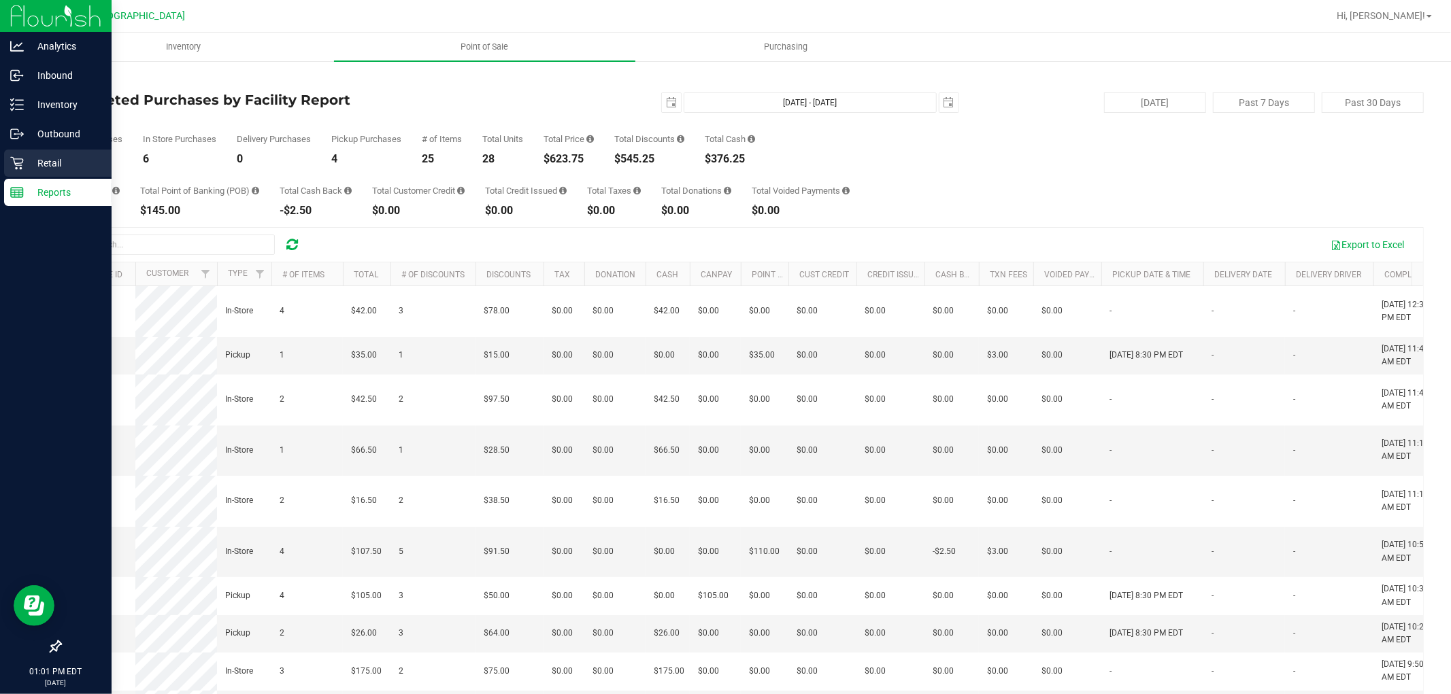
click at [22, 152] on div "Retail" at bounding box center [57, 163] width 107 height 27
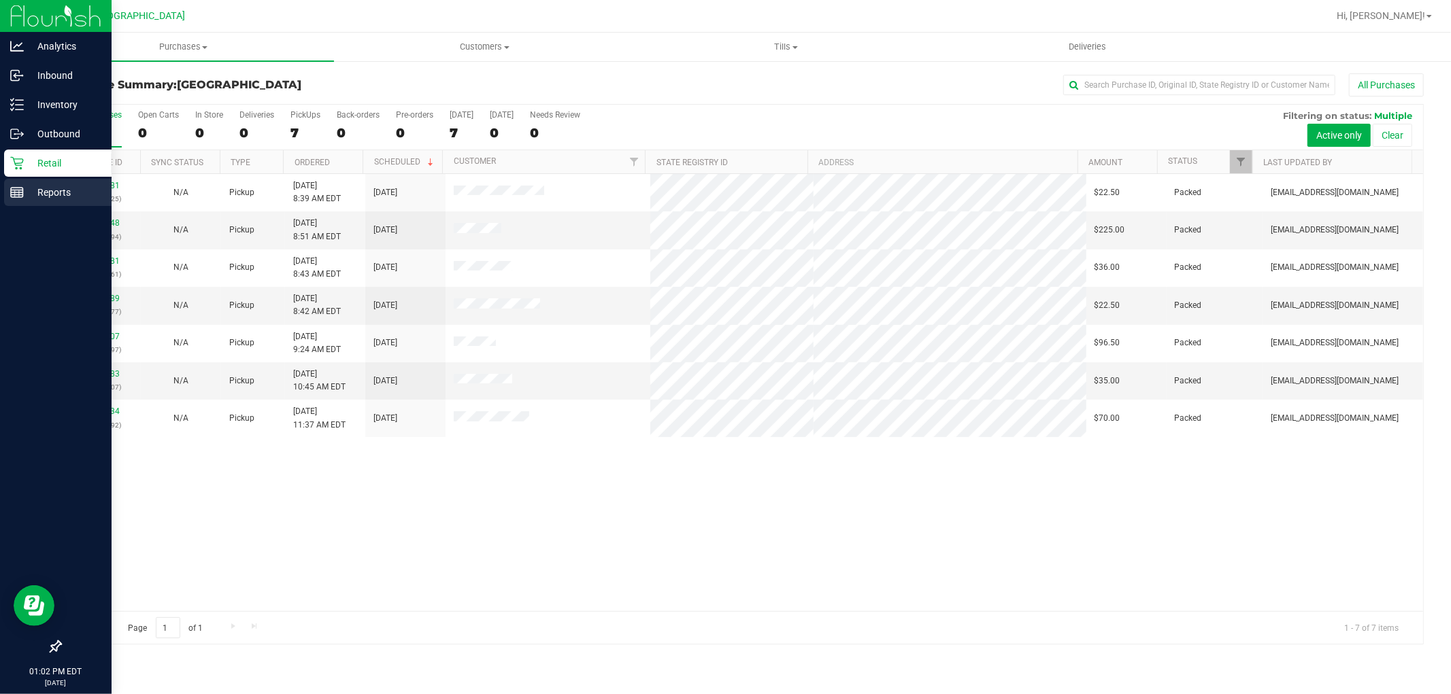
click at [27, 186] on p "Reports" at bounding box center [65, 192] width 82 height 16
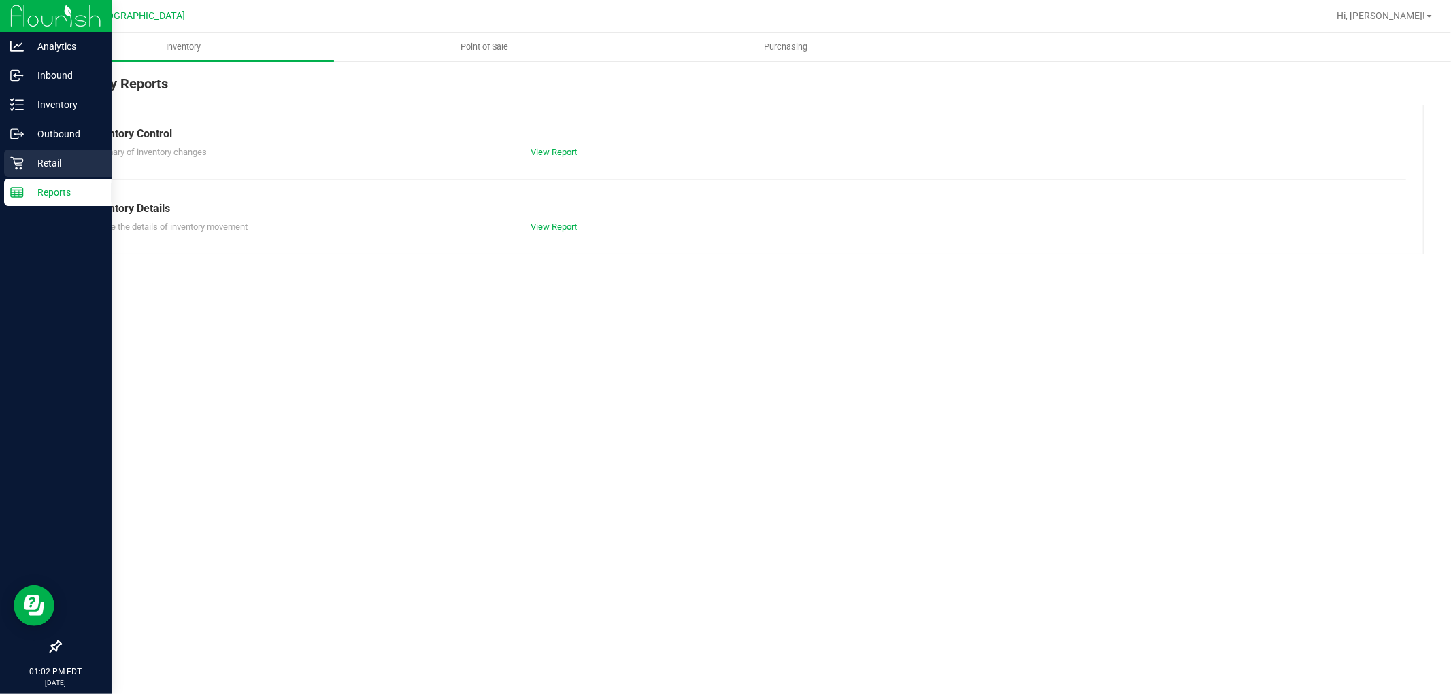
click at [50, 169] on p "Retail" at bounding box center [65, 163] width 82 height 16
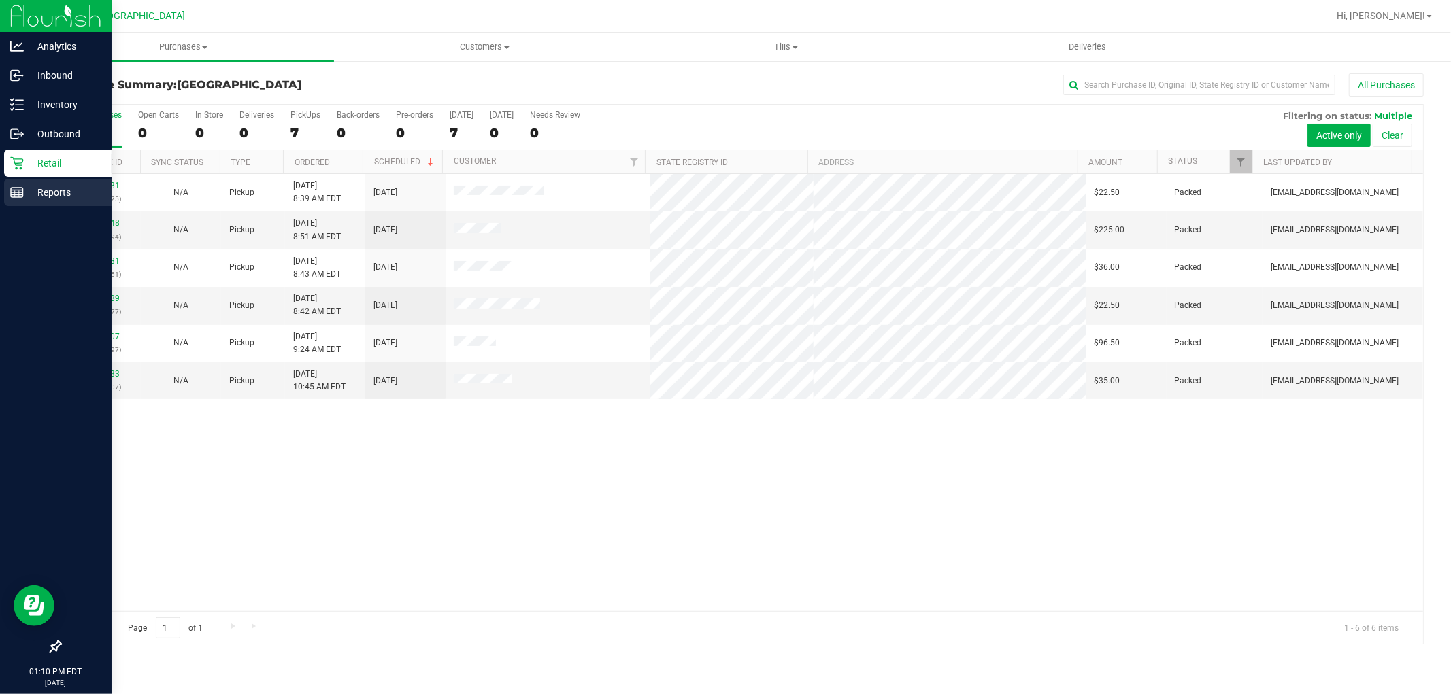
click at [20, 193] on icon at bounding box center [17, 193] width 14 height 14
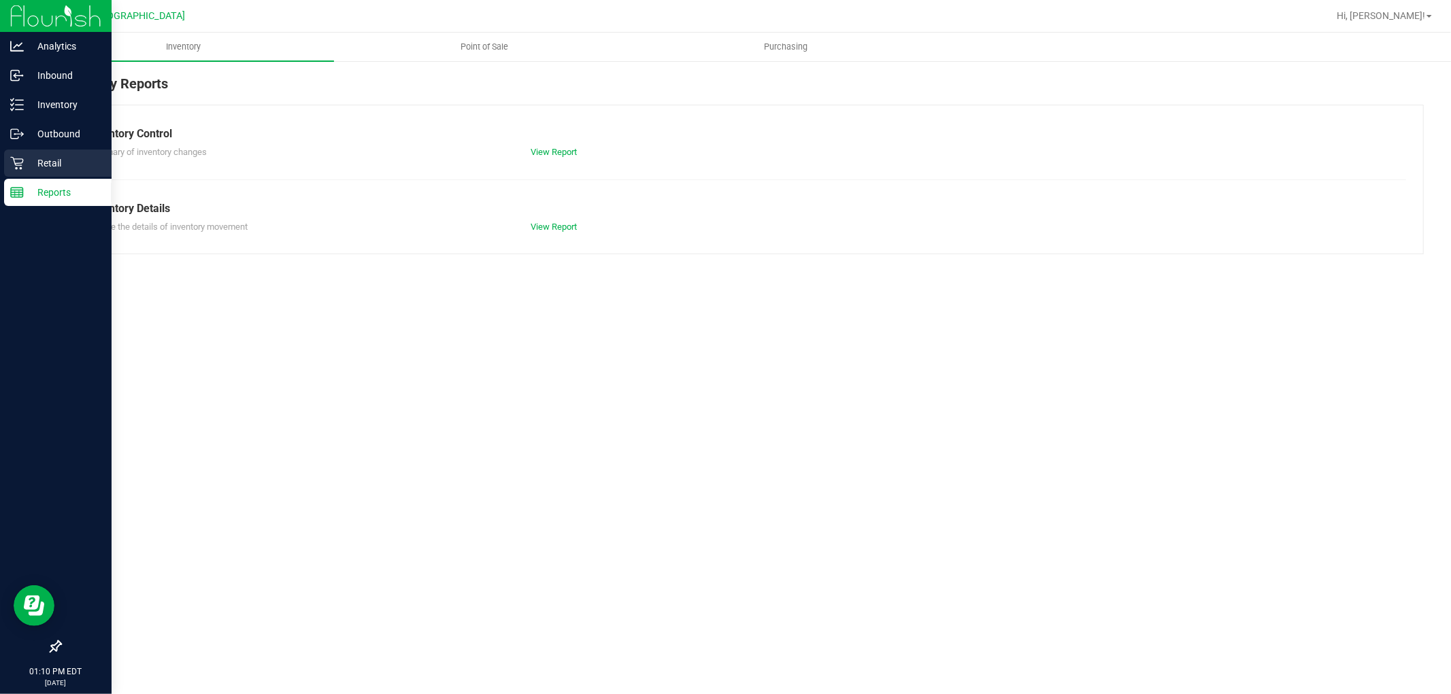
click at [12, 171] on div "Retail" at bounding box center [57, 163] width 107 height 27
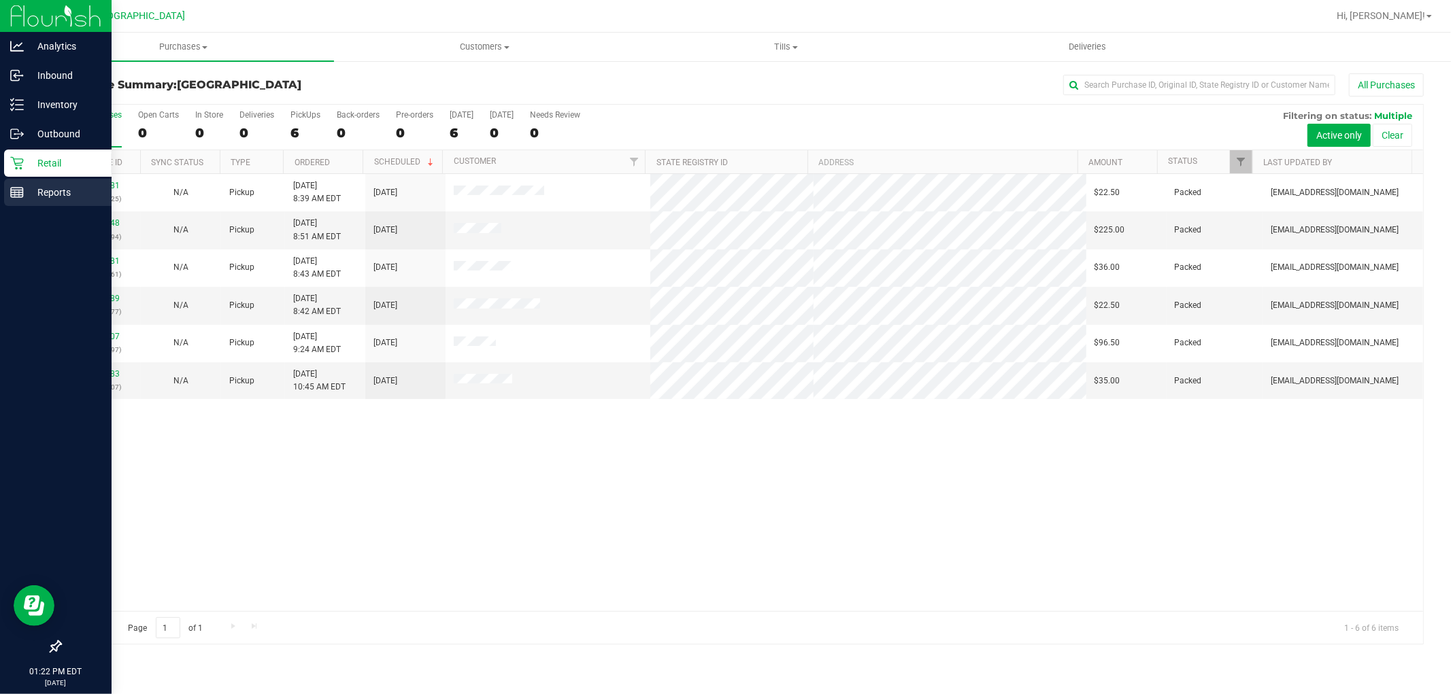
click at [22, 179] on div "Reports" at bounding box center [57, 192] width 107 height 27
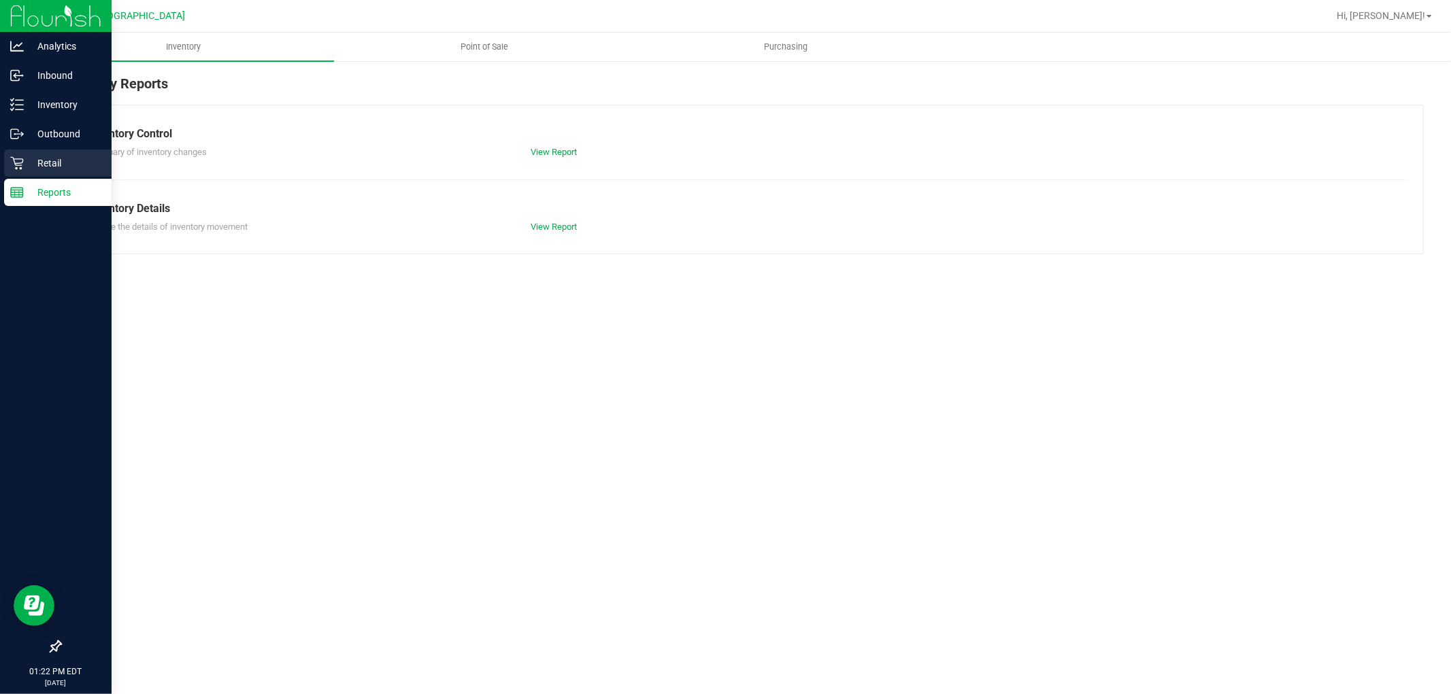
click at [39, 169] on p "Retail" at bounding box center [65, 163] width 82 height 16
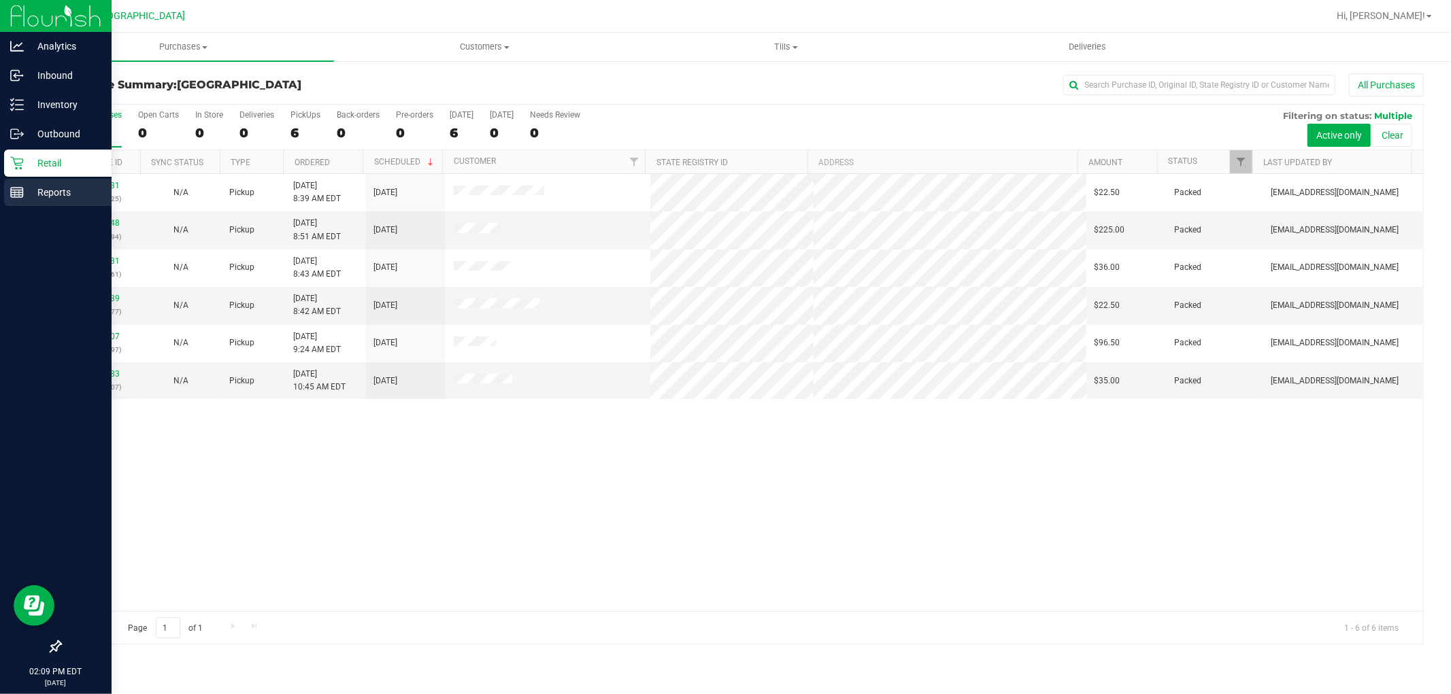
click at [28, 197] on p "Reports" at bounding box center [65, 192] width 82 height 16
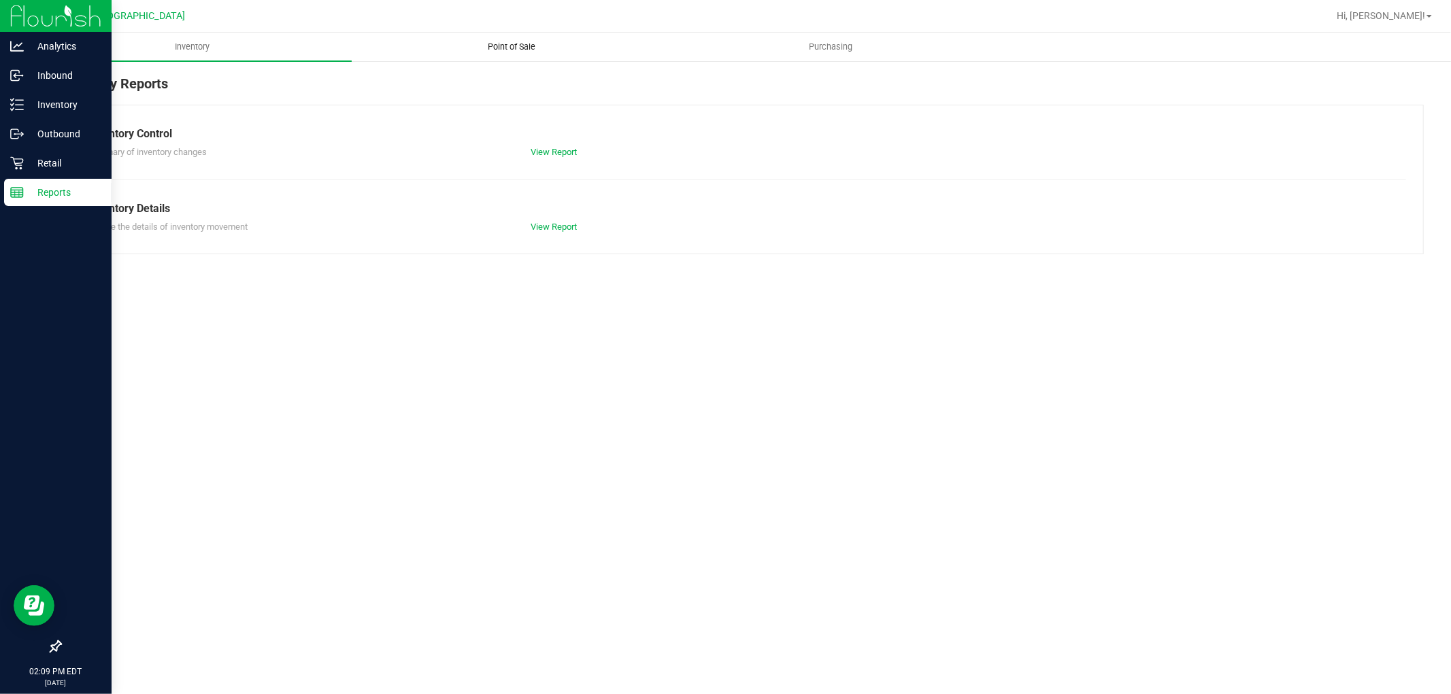
click at [507, 50] on span "Point of Sale" at bounding box center [511, 47] width 84 height 12
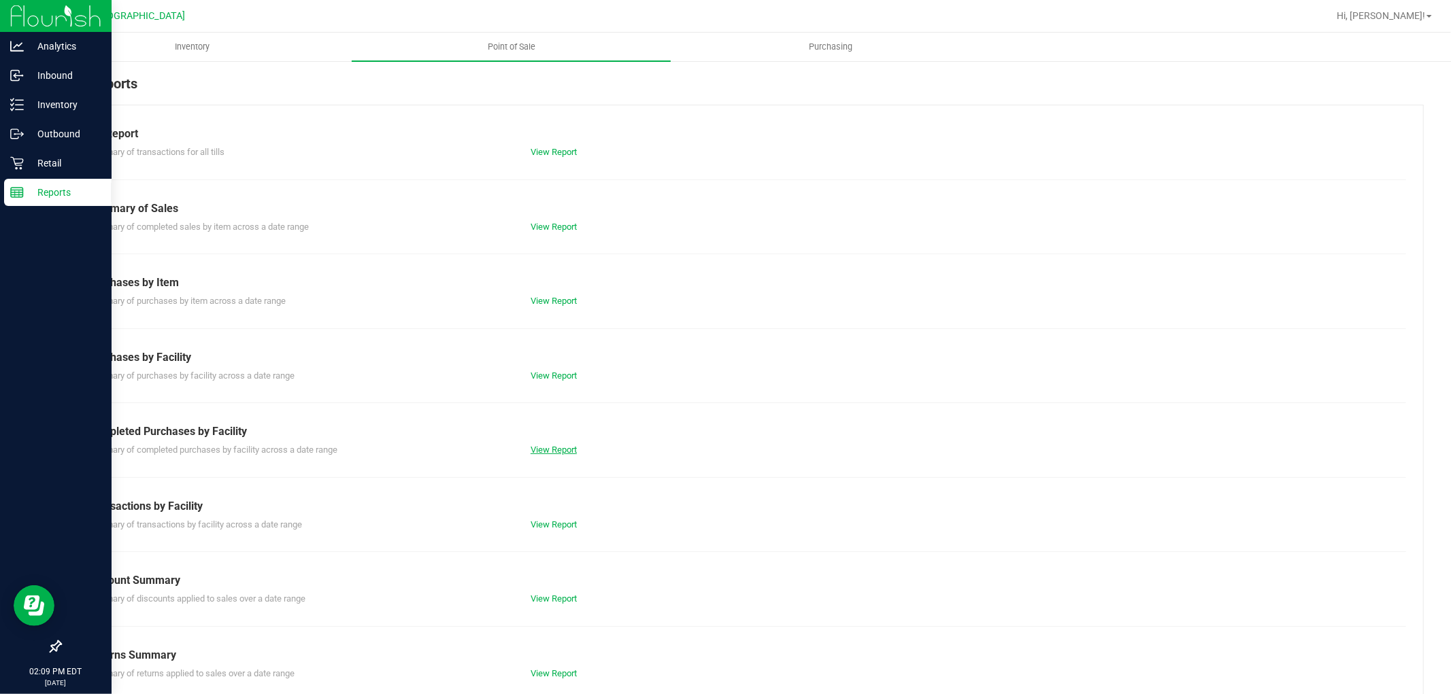
click at [548, 450] on link "View Report" at bounding box center [554, 450] width 46 height 10
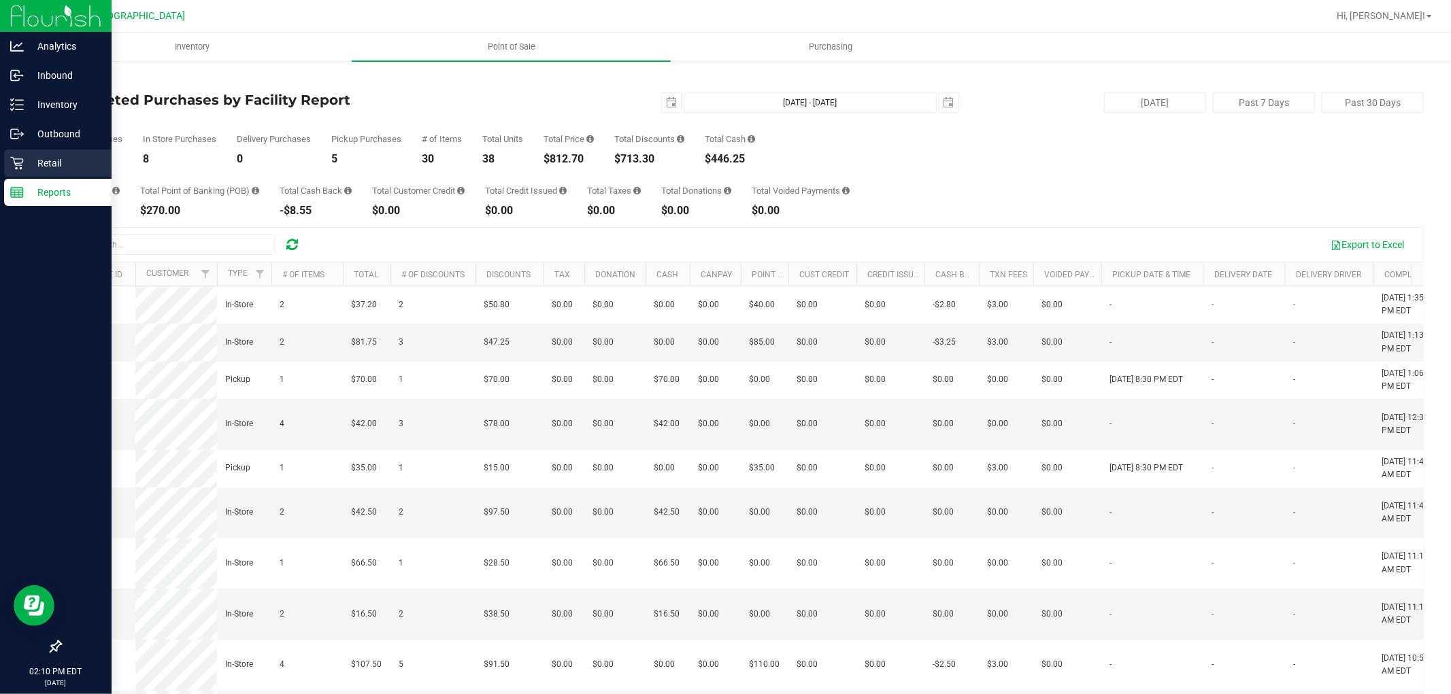
click at [48, 165] on p "Retail" at bounding box center [65, 163] width 82 height 16
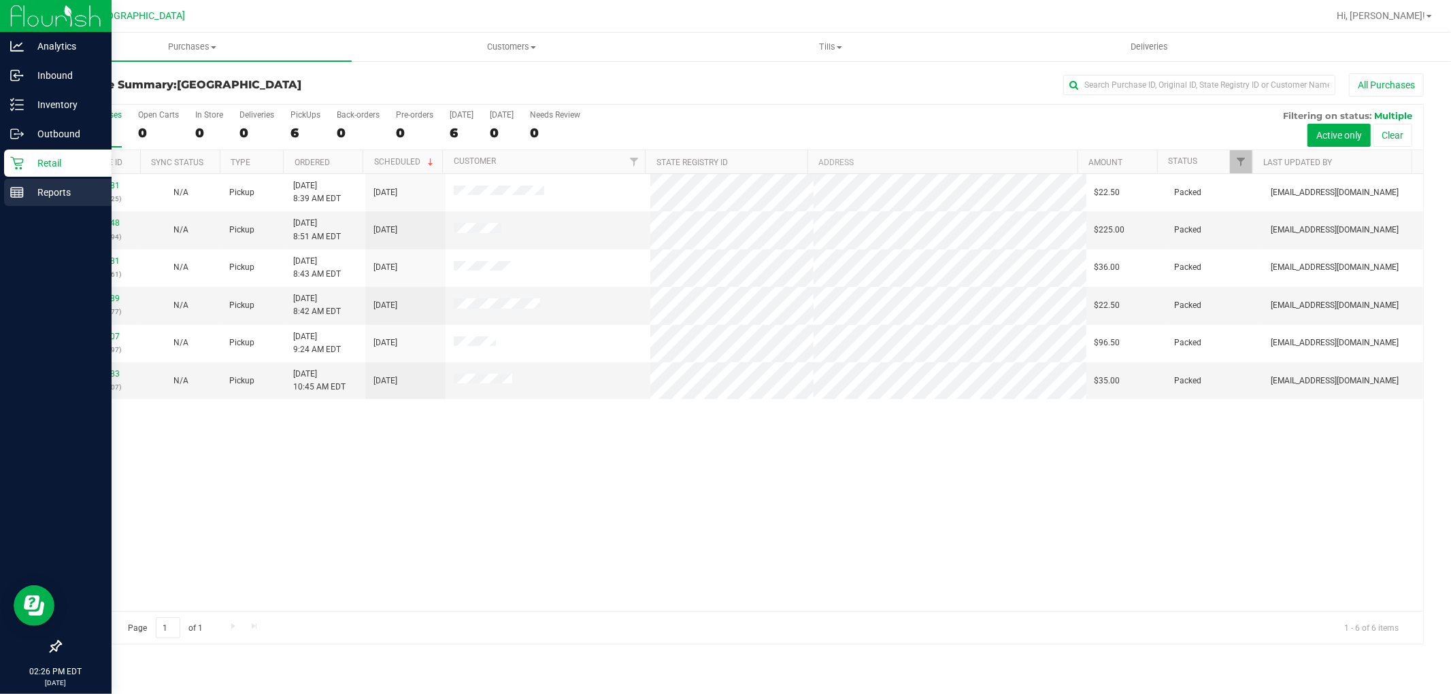
click at [35, 187] on p "Reports" at bounding box center [65, 192] width 82 height 16
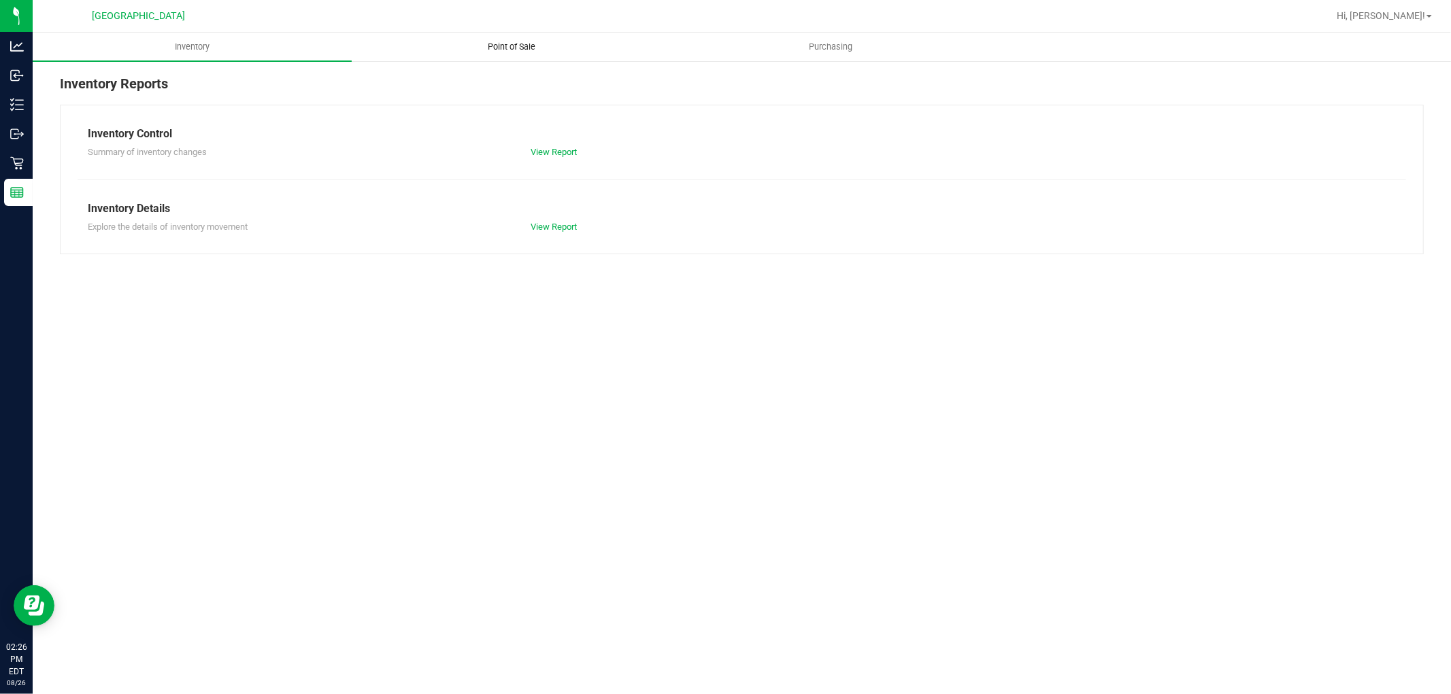
click at [517, 46] on span "Point of Sale" at bounding box center [511, 47] width 84 height 12
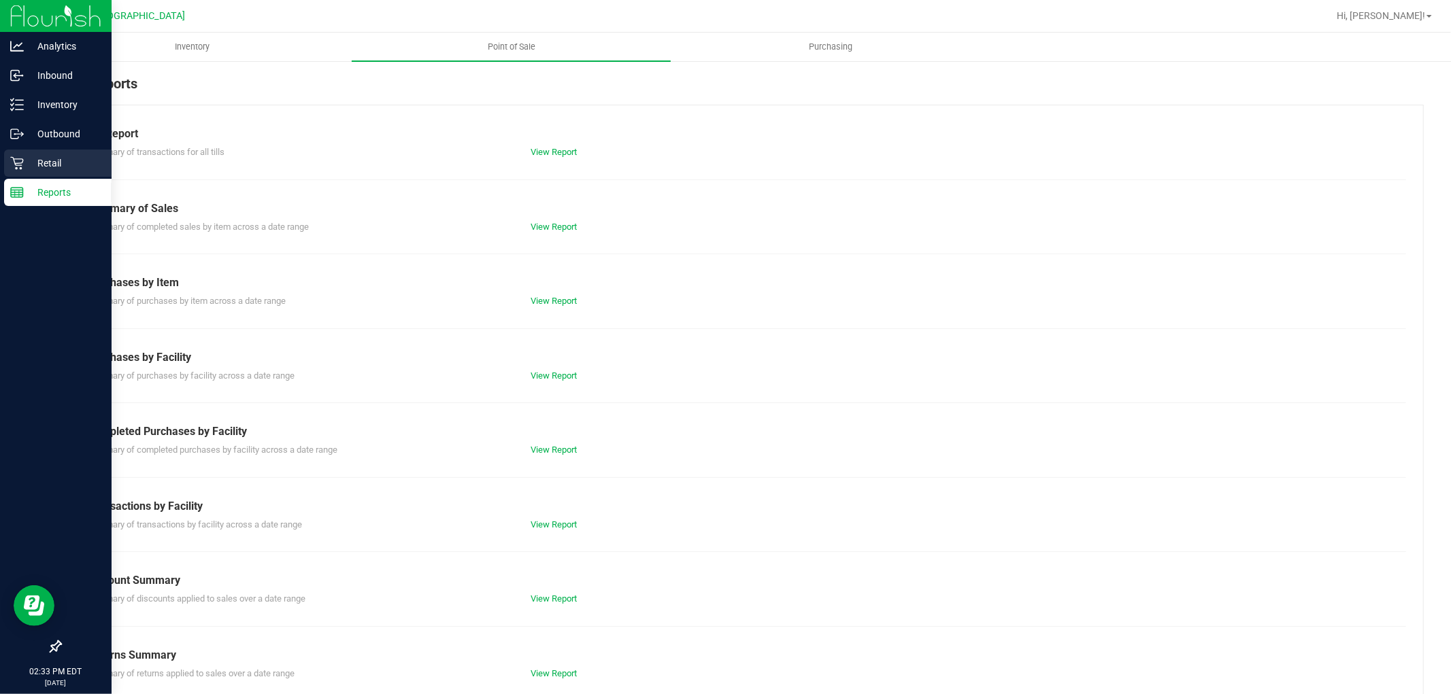
click at [18, 157] on icon at bounding box center [17, 163] width 14 height 14
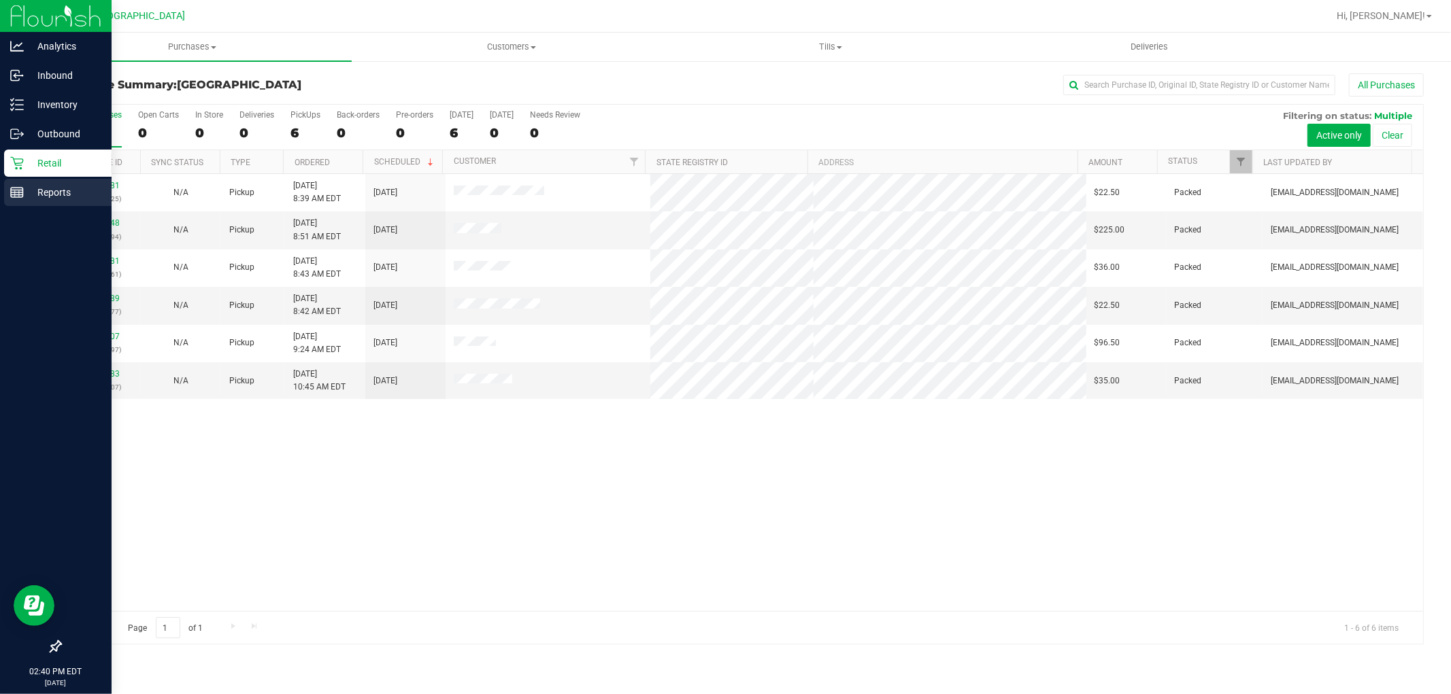
click at [25, 188] on p "Reports" at bounding box center [65, 192] width 82 height 16
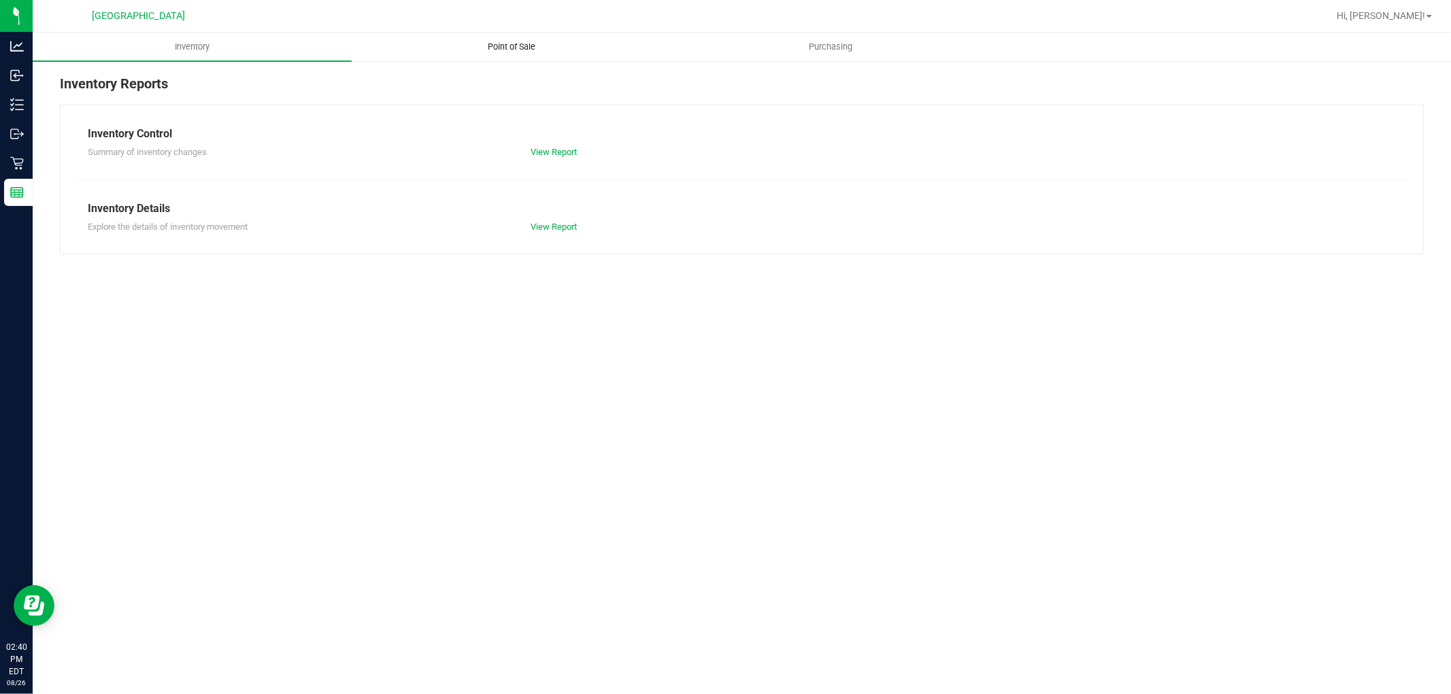
click at [514, 49] on span "Point of Sale" at bounding box center [511, 47] width 84 height 12
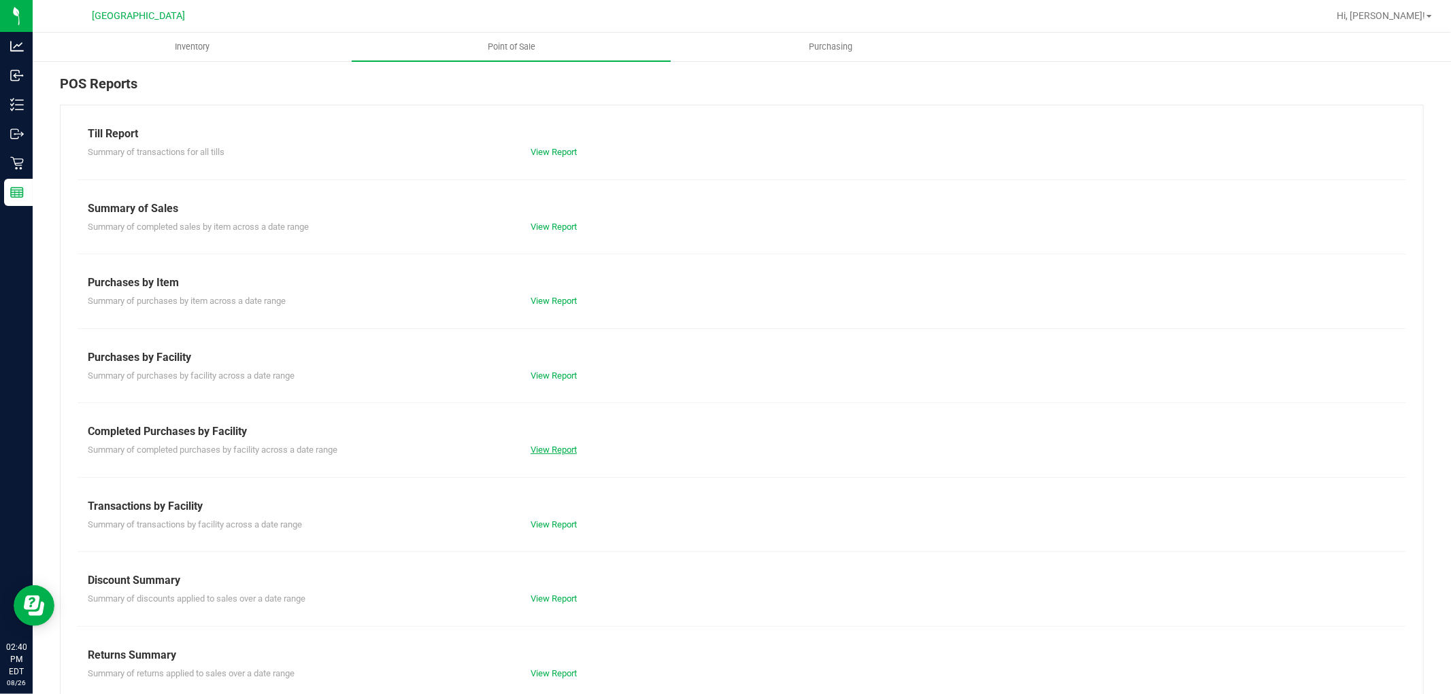
click at [550, 446] on link "View Report" at bounding box center [554, 450] width 46 height 10
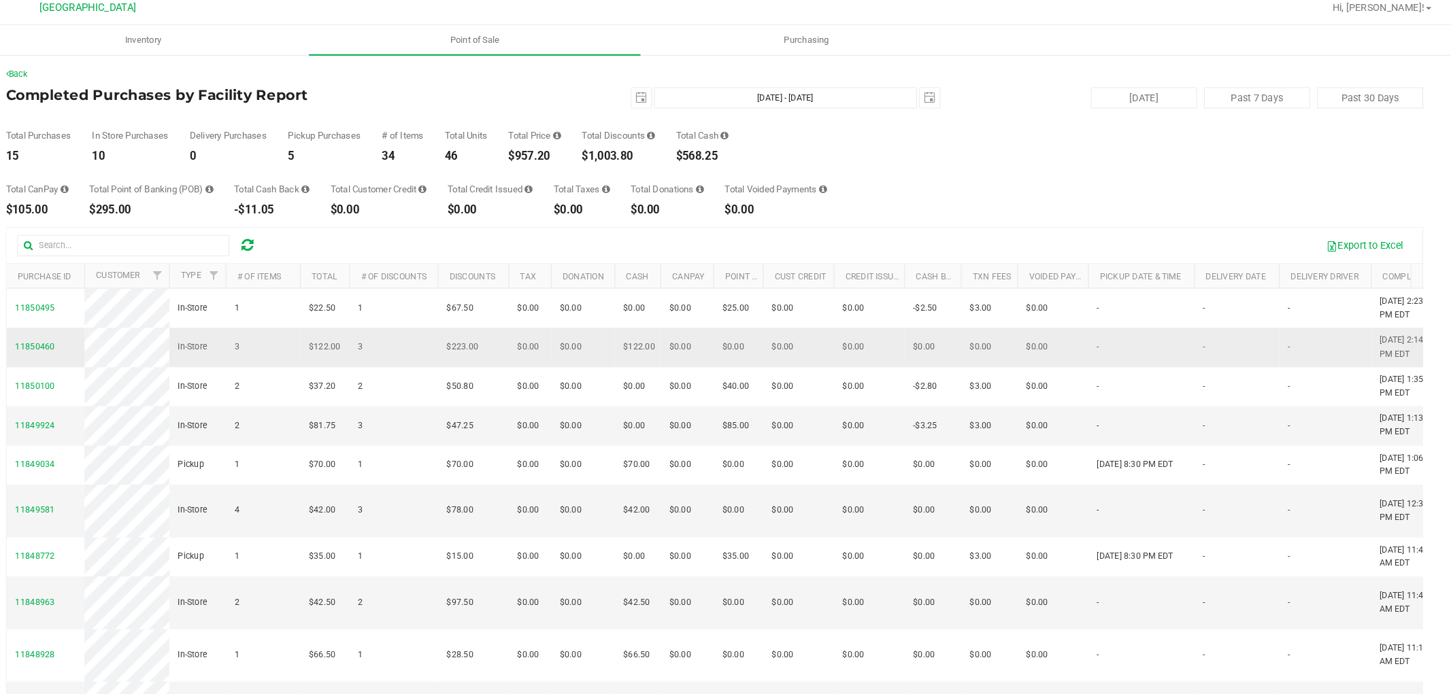
click at [98, 181] on div "Total CanPay $105.00 Total Point of Banking (POB) $295.00 Total Cash Back -$11.…" at bounding box center [742, 191] width 1364 height 52
click at [376, 349] on span "$122.00" at bounding box center [366, 342] width 31 height 13
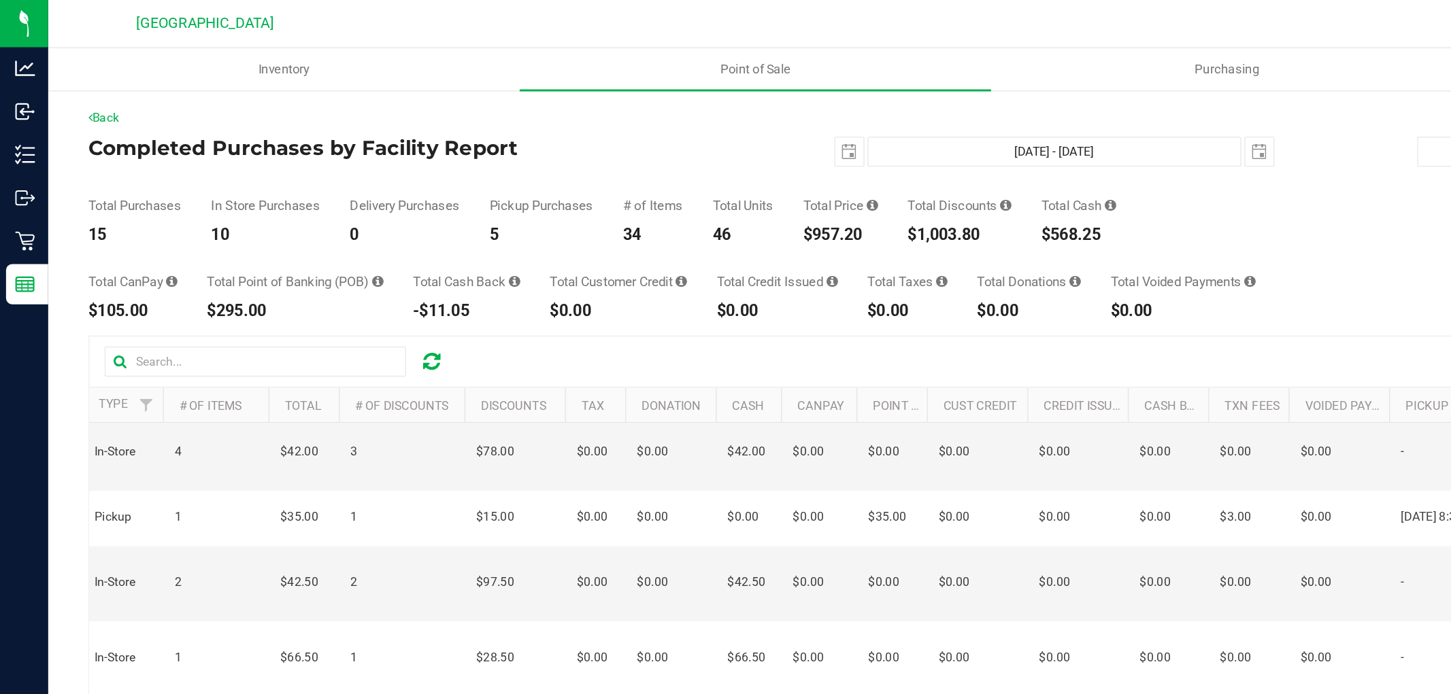
scroll to position [193, 161]
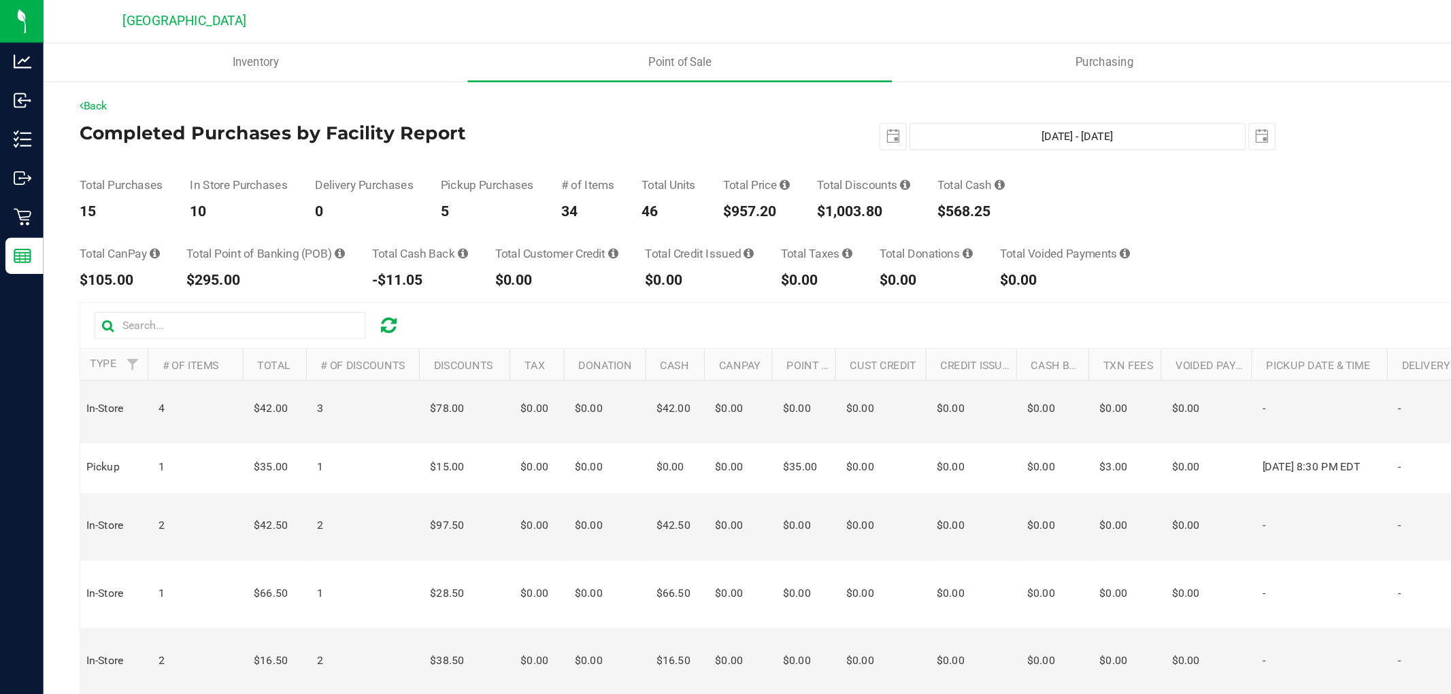
drag, startPoint x: 1035, startPoint y: 0, endPoint x: 843, endPoint y: 150, distance: 243.3
click at [843, 150] on div "Total Purchases 15 In Store Purchases 10 Delivery Purchases 0 Pickup Purchases …" at bounding box center [742, 139] width 1364 height 52
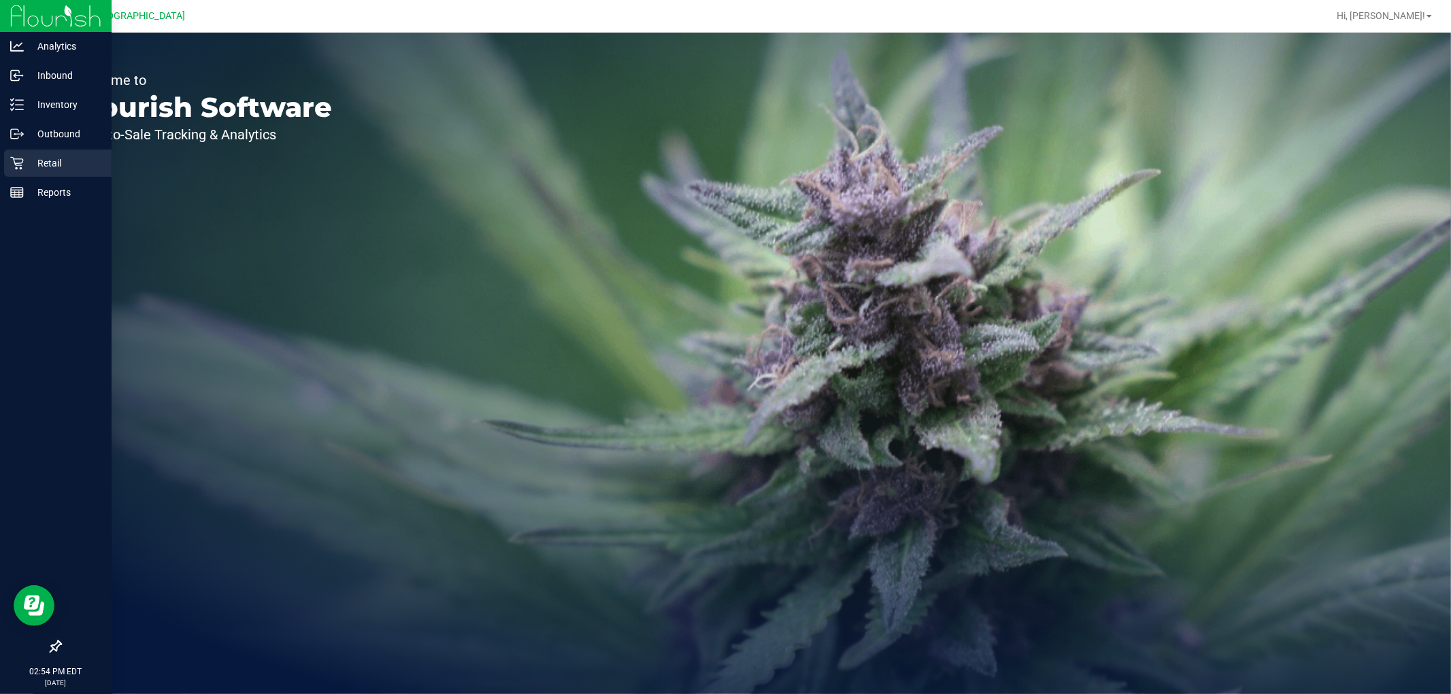
click at [35, 165] on p "Retail" at bounding box center [65, 163] width 82 height 16
